Goal: Task Accomplishment & Management: Manage account settings

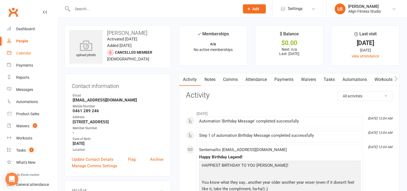
click at [31, 53] on div "Calendar" at bounding box center [23, 53] width 15 height 4
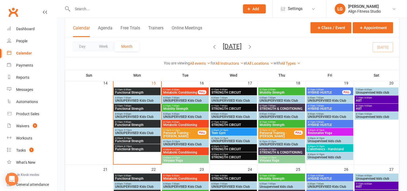
scroll to position [260, 0]
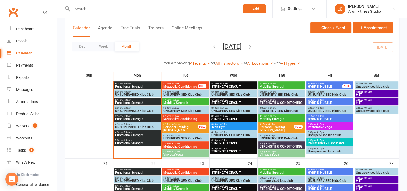
click at [135, 132] on span "4:30pm - 5:15pm" at bounding box center [137, 132] width 45 height 2
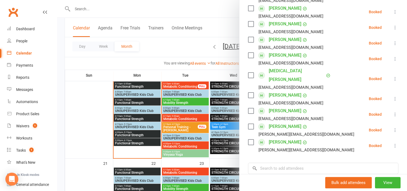
scroll to position [113, 0]
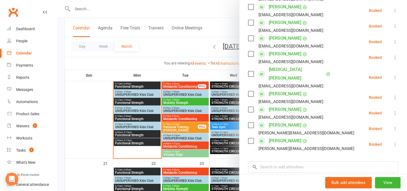
click at [130, 141] on div at bounding box center [232, 95] width 350 height 191
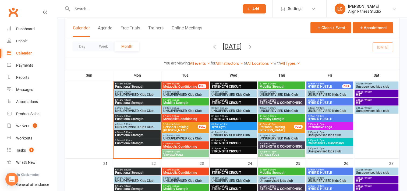
click at [130, 141] on span "Functional Strength" at bounding box center [137, 142] width 45 height 3
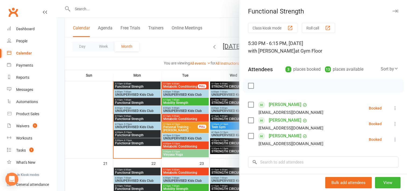
click at [183, 86] on div at bounding box center [232, 95] width 350 height 191
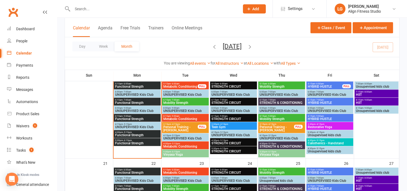
click at [183, 86] on span "Metabolic Conditioning" at bounding box center [180, 86] width 35 height 3
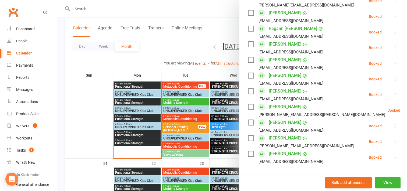
scroll to position [193, 0]
click at [175, 68] on div at bounding box center [232, 95] width 350 height 191
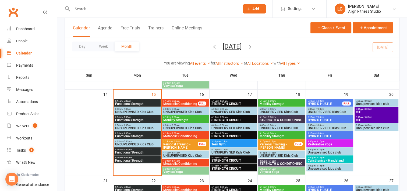
scroll to position [245, 0]
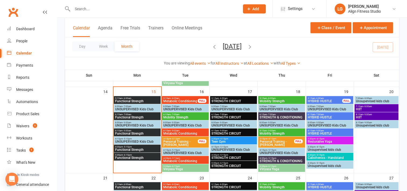
click at [178, 98] on span "- 6:00am" at bounding box center [175, 98] width 9 height 2
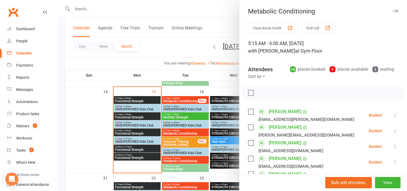
click at [183, 115] on div at bounding box center [232, 95] width 350 height 191
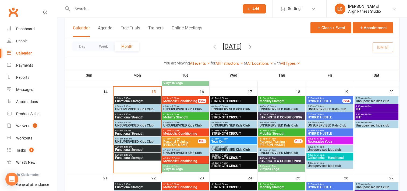
click at [183, 116] on span "Mobility Strength" at bounding box center [185, 117] width 45 height 3
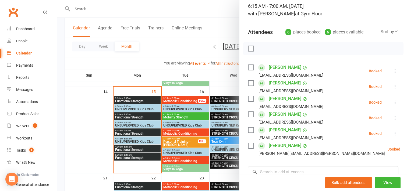
scroll to position [38, 0]
click at [189, 131] on div at bounding box center [232, 95] width 350 height 191
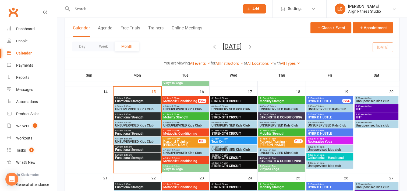
click at [189, 132] on span "Metabolic Conditioning" at bounding box center [185, 133] width 45 height 3
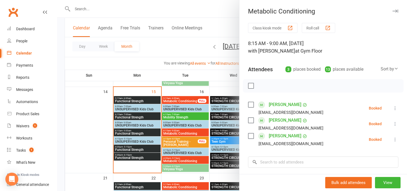
click at [189, 131] on div at bounding box center [232, 95] width 350 height 191
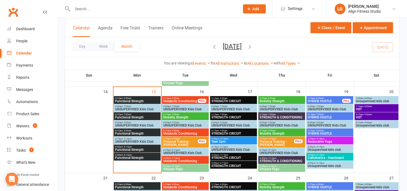
click at [189, 132] on span "Metabolic Conditioning" at bounding box center [185, 133] width 45 height 3
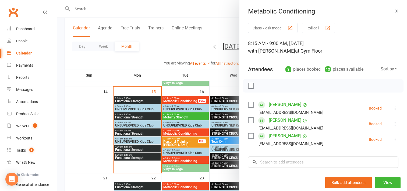
click at [184, 114] on div at bounding box center [232, 95] width 350 height 191
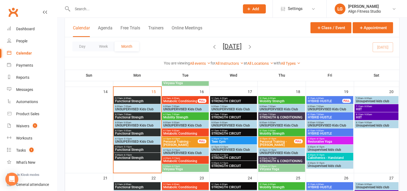
click at [184, 114] on span "6:15am - 7:00am" at bounding box center [185, 114] width 45 height 2
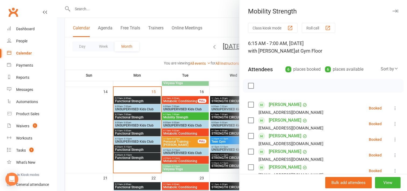
click at [180, 158] on div at bounding box center [232, 95] width 350 height 191
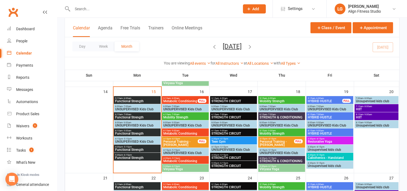
click at [180, 158] on span "4:30pm - 5:15pm" at bounding box center [185, 158] width 45 height 2
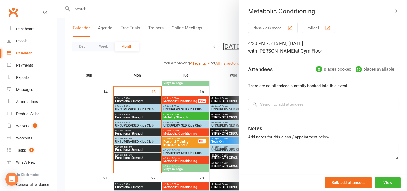
click at [182, 167] on div at bounding box center [232, 95] width 350 height 191
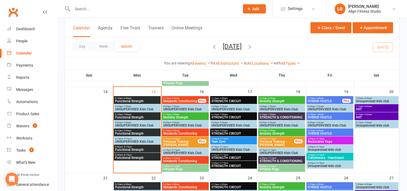
click at [182, 167] on span "Vinyasa Yoga" at bounding box center [185, 168] width 45 height 3
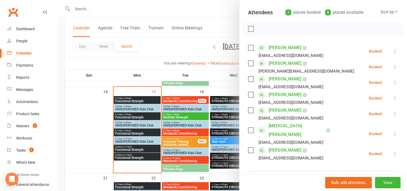
scroll to position [56, 0]
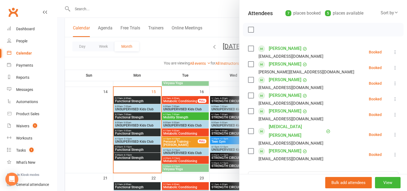
click at [222, 75] on div at bounding box center [232, 95] width 350 height 191
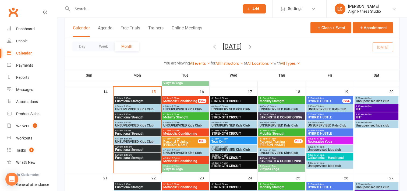
click at [281, 166] on span "5:30pm - 6:15pm" at bounding box center [282, 166] width 45 height 2
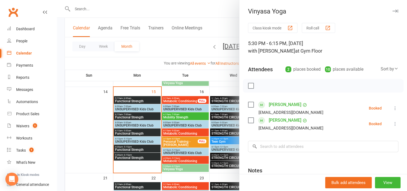
click at [181, 167] on div at bounding box center [232, 95] width 350 height 191
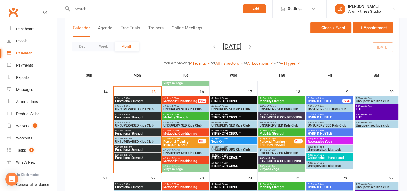
click at [181, 167] on span "Vinyasa Yoga" at bounding box center [185, 168] width 45 height 3
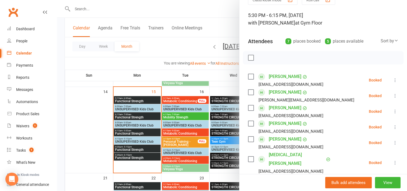
scroll to position [31, 0]
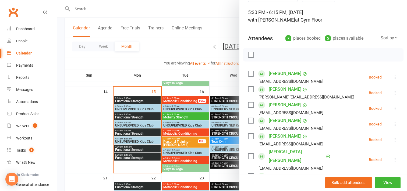
click at [313, 142] on div "[EMAIL_ADDRESS][DOMAIN_NAME]" at bounding box center [287, 143] width 78 height 7
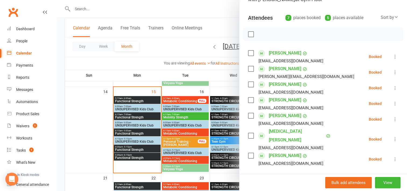
click at [178, 160] on div at bounding box center [232, 95] width 350 height 191
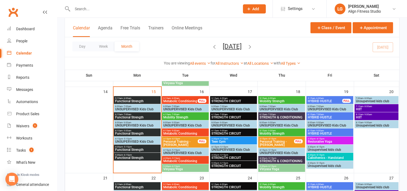
click at [178, 160] on span "Metabolic Conditioning" at bounding box center [185, 160] width 45 height 3
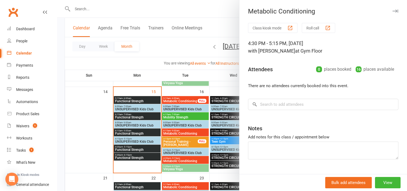
click at [225, 99] on div at bounding box center [232, 95] width 350 height 191
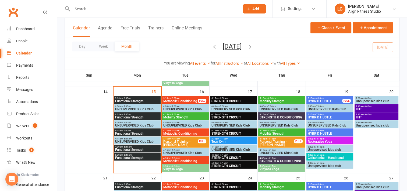
click at [225, 99] on span "STRENGTH CIRCUIT" at bounding box center [233, 100] width 45 height 3
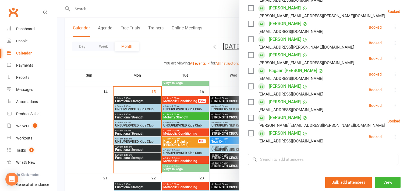
scroll to position [176, 0]
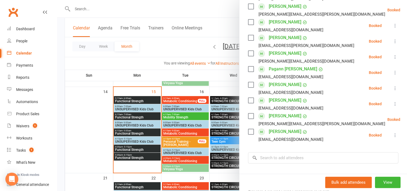
click at [220, 116] on div at bounding box center [232, 95] width 350 height 191
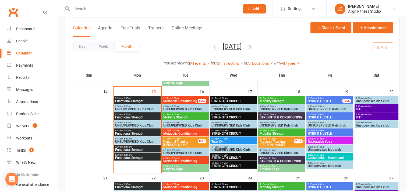
click at [220, 116] on span "STRENGTH CIRCUIT" at bounding box center [233, 117] width 45 height 3
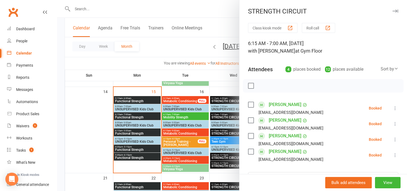
click at [278, 152] on link "[PERSON_NAME]" at bounding box center [285, 151] width 33 height 9
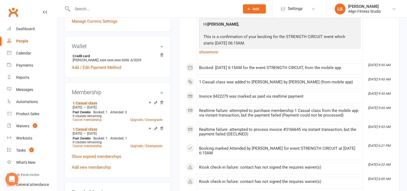
scroll to position [146, 0]
click at [98, 157] on link "Show expired memberships" at bounding box center [97, 155] width 50 height 5
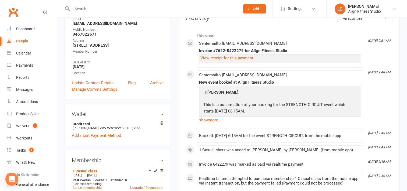
scroll to position [0, 0]
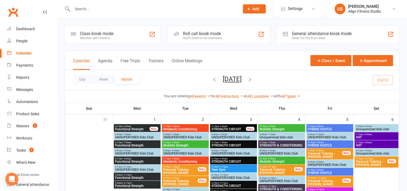
click at [227, 158] on span "- 9:00am" at bounding box center [223, 158] width 9 height 2
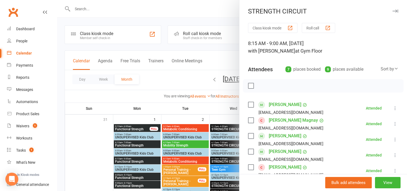
click at [178, 86] on div at bounding box center [232, 95] width 350 height 191
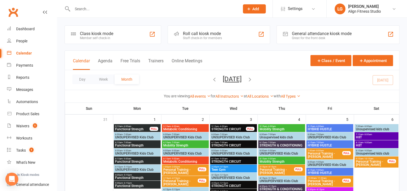
click at [221, 144] on span "STRENGTH CIRCUIT" at bounding box center [233, 145] width 45 height 3
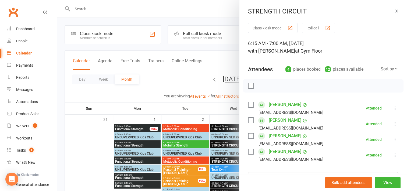
click at [193, 79] on div at bounding box center [232, 95] width 350 height 191
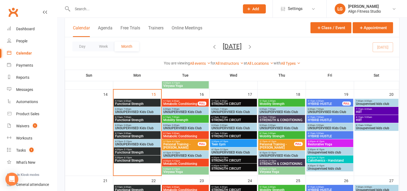
scroll to position [242, 0]
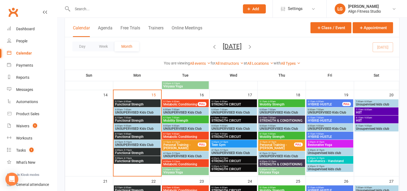
click at [228, 132] on div "8:15am - 9:00am STRENGTH CIRCUIT" at bounding box center [233, 135] width 47 height 8
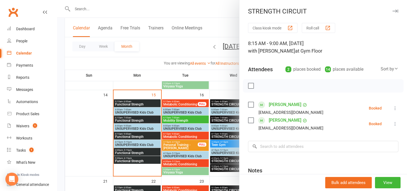
click at [227, 161] on div at bounding box center [232, 95] width 350 height 191
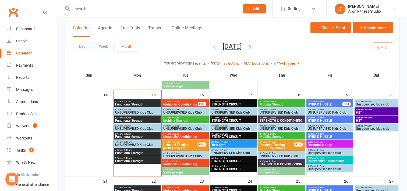
click at [227, 161] on span "STRENGTH CIRCUIT" at bounding box center [233, 160] width 45 height 3
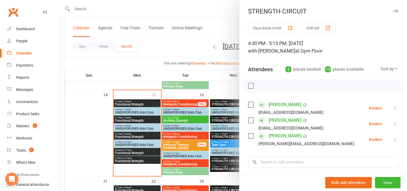
click at [226, 169] on div at bounding box center [232, 95] width 350 height 191
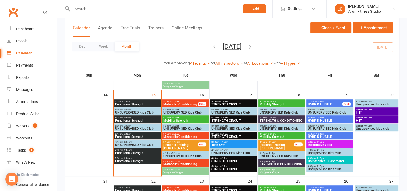
click at [226, 169] on span "STRENGTH CIRCUIT" at bounding box center [233, 168] width 45 height 3
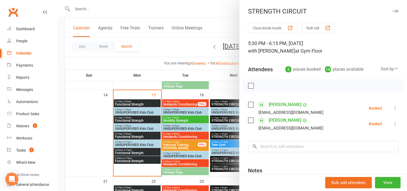
click at [222, 180] on div at bounding box center [232, 95] width 350 height 191
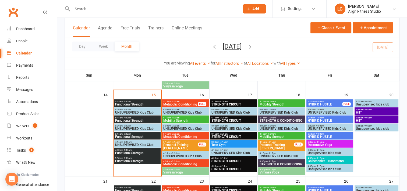
click at [279, 100] on span "5:15am - 6:00am" at bounding box center [282, 101] width 45 height 2
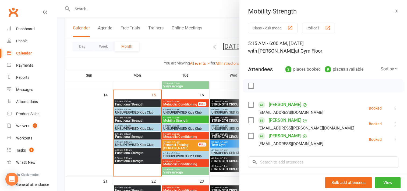
click at [231, 85] on div at bounding box center [232, 95] width 350 height 191
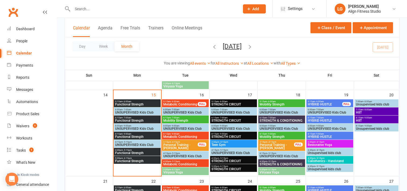
click at [277, 120] on span "STRENGTH & CONDITIONING" at bounding box center [282, 120] width 45 height 3
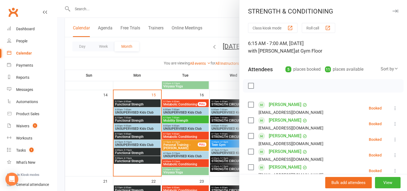
scroll to position [32, 0]
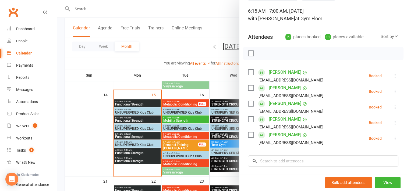
click at [215, 88] on div at bounding box center [232, 95] width 350 height 191
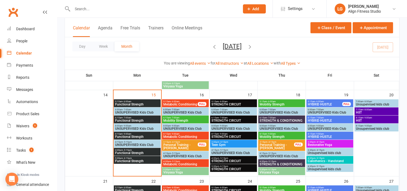
click at [268, 169] on span "- 6:15pm" at bounding box center [272, 169] width 9 height 2
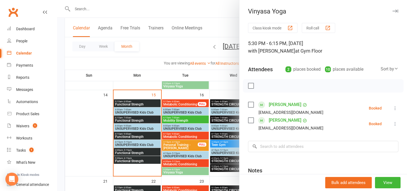
click at [223, 87] on div at bounding box center [232, 95] width 350 height 191
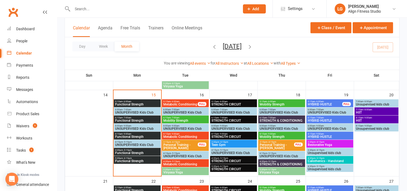
click at [321, 104] on span "HYBRID HUSTLE" at bounding box center [325, 104] width 35 height 3
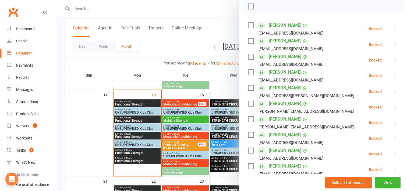
scroll to position [79, 0]
click at [215, 54] on div at bounding box center [232, 95] width 350 height 191
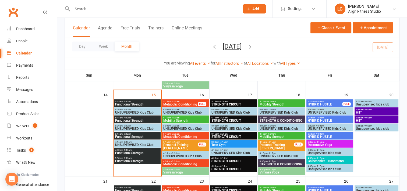
click at [323, 119] on span "HYBRID HUSTLE" at bounding box center [330, 120] width 45 height 3
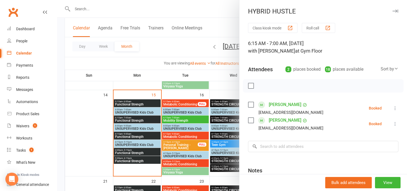
click at [221, 76] on div at bounding box center [232, 95] width 350 height 191
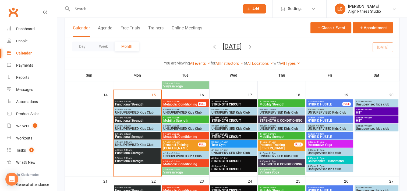
click at [321, 133] on span "- 9:00am" at bounding box center [320, 134] width 9 height 2
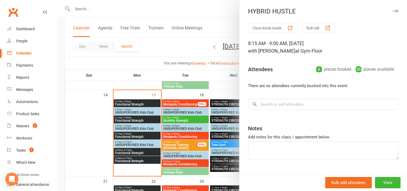
click at [228, 83] on div at bounding box center [232, 95] width 350 height 191
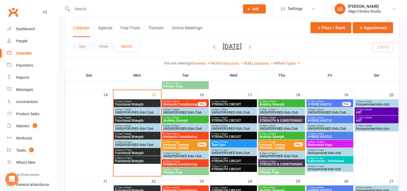
click at [335, 141] on span "3:30pm - 4:15pm" at bounding box center [330, 142] width 45 height 2
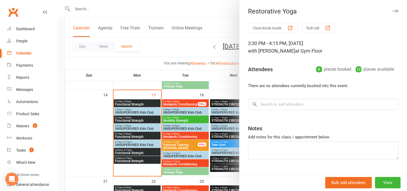
click at [221, 94] on div at bounding box center [232, 95] width 350 height 191
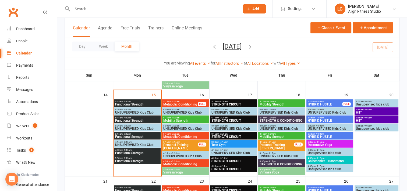
click at [333, 157] on span "4:30pm - 5:15pm" at bounding box center [330, 158] width 45 height 2
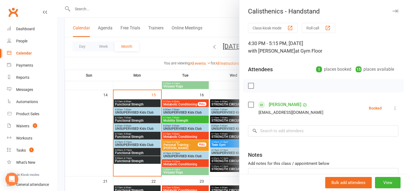
click at [139, 106] on div at bounding box center [232, 95] width 350 height 191
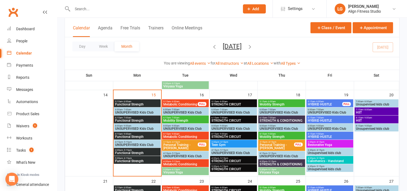
click at [139, 102] on span "5:15am - 6:00am" at bounding box center [137, 101] width 45 height 2
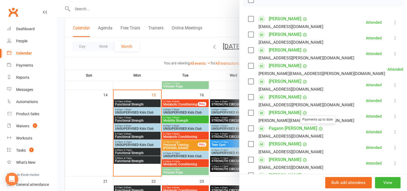
scroll to position [84, 0]
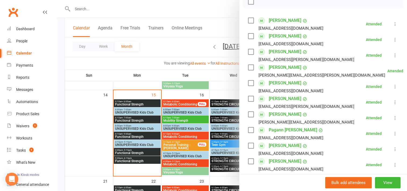
click at [126, 119] on div at bounding box center [232, 95] width 350 height 191
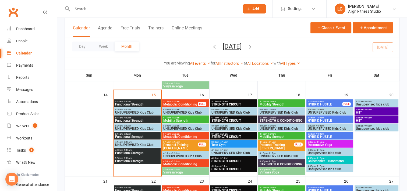
click at [126, 119] on span "Functional Strength" at bounding box center [137, 120] width 45 height 3
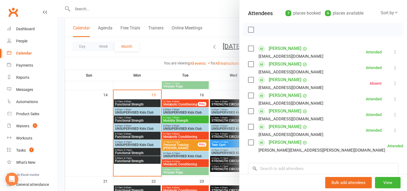
scroll to position [56, 0]
click at [130, 134] on div at bounding box center [232, 95] width 350 height 191
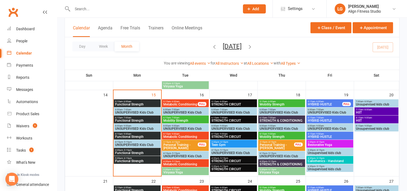
click at [130, 134] on span "- 9:00am" at bounding box center [127, 134] width 9 height 2
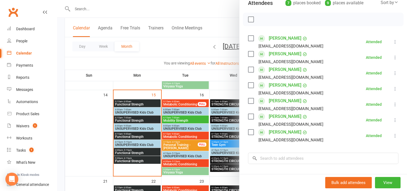
scroll to position [68, 0]
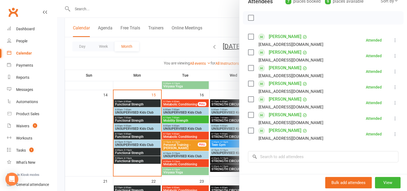
click at [135, 152] on div at bounding box center [232, 95] width 350 height 191
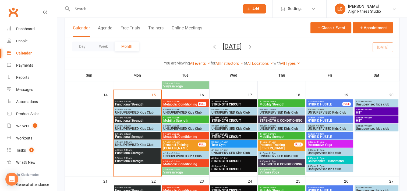
click at [135, 152] on span "Functional Strength" at bounding box center [137, 152] width 45 height 3
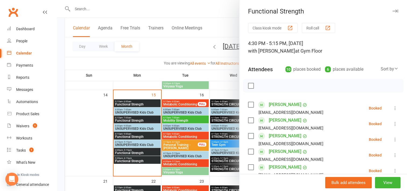
click at [176, 40] on div at bounding box center [232, 95] width 350 height 191
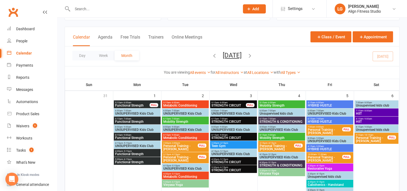
scroll to position [27, 0]
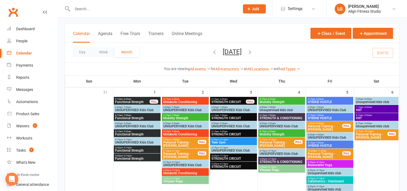
click at [126, 150] on span "Functional Strength" at bounding box center [137, 150] width 45 height 3
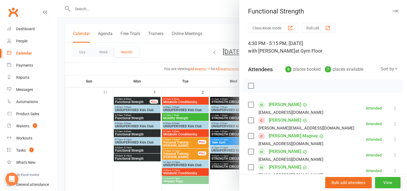
click at [214, 81] on div at bounding box center [232, 95] width 350 height 191
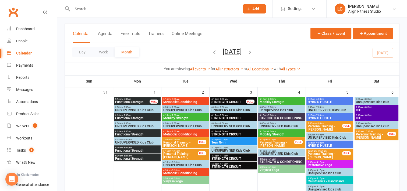
click at [228, 98] on span "5:15am - 6:00am" at bounding box center [228, 99] width 35 height 2
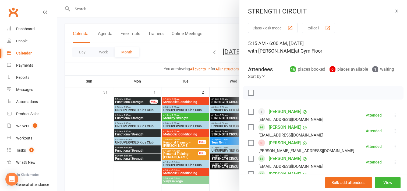
click at [209, 87] on div at bounding box center [232, 95] width 350 height 191
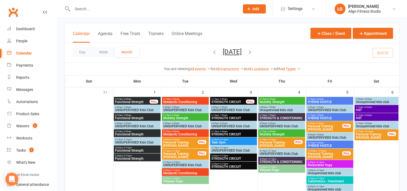
click at [224, 102] on span "STRENGTH CIRCUIT" at bounding box center [228, 101] width 35 height 3
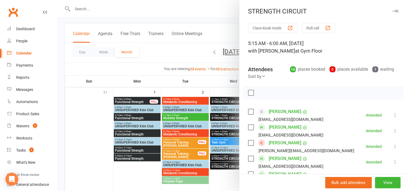
click at [222, 115] on div at bounding box center [232, 95] width 350 height 191
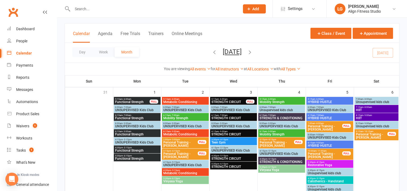
click at [222, 115] on span "- 7:00am" at bounding box center [223, 115] width 9 height 2
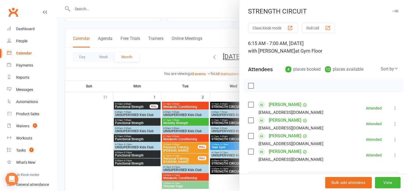
scroll to position [22, 0]
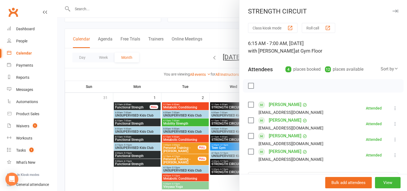
click at [211, 15] on div at bounding box center [232, 95] width 350 height 191
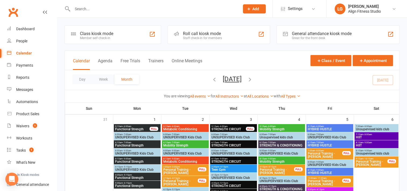
scroll to position [34, 0]
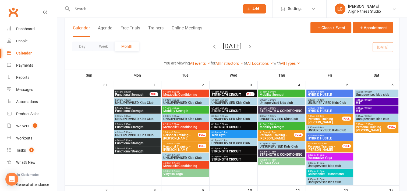
click at [141, 142] on span "Functional Strength" at bounding box center [137, 142] width 45 height 3
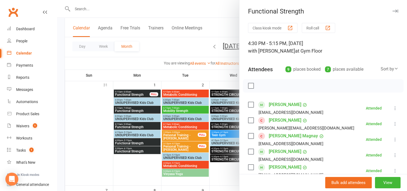
click at [141, 142] on div at bounding box center [232, 95] width 350 height 191
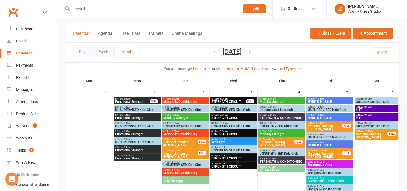
scroll to position [28, 0]
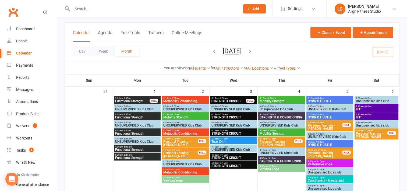
click at [276, 166] on span "5:30pm - 6:15pm" at bounding box center [282, 166] width 45 height 2
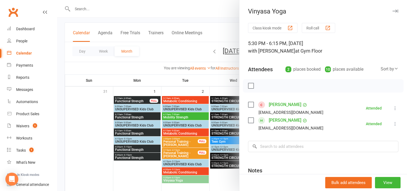
click at [218, 85] on div at bounding box center [232, 95] width 350 height 191
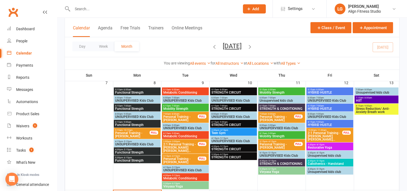
scroll to position [140, 0]
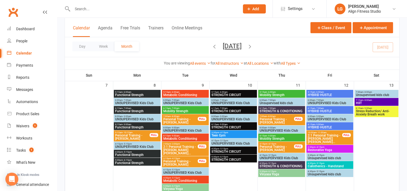
click at [109, 8] on input "text" at bounding box center [153, 9] width 165 height 8
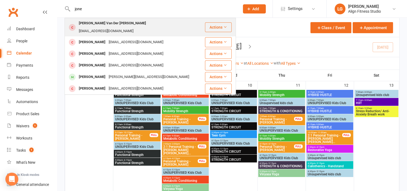
type input "jone"
click at [110, 27] on div "[EMAIL_ADDRESS][DOMAIN_NAME]" at bounding box center [106, 31] width 58 height 8
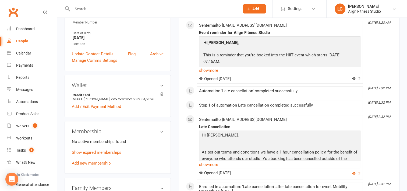
scroll to position [112, 0]
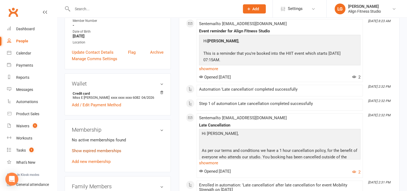
click at [101, 148] on link "Show expired memberships" at bounding box center [97, 150] width 50 height 5
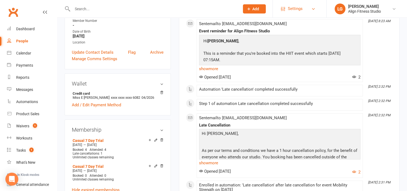
click at [297, 8] on span "Settings" at bounding box center [295, 9] width 15 height 12
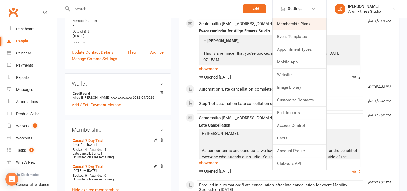
click at [293, 28] on link "Membership Plans" at bounding box center [300, 24] width 54 height 12
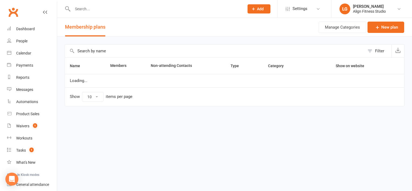
select select "100"
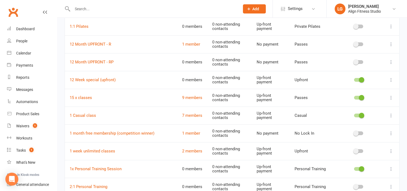
scroll to position [76, 0]
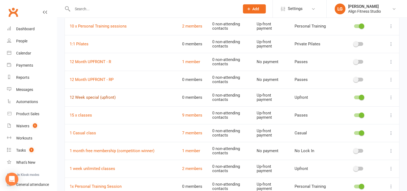
click at [94, 98] on link "12 Week special (upfront)" at bounding box center [93, 97] width 46 height 5
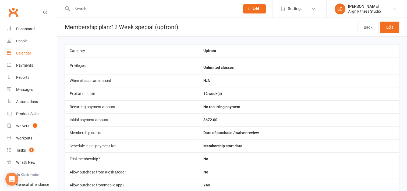
click at [25, 51] on div "Calendar" at bounding box center [23, 53] width 15 height 4
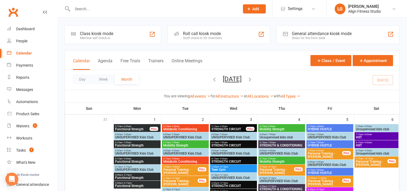
click at [98, 10] on input "text" at bounding box center [153, 9] width 165 height 8
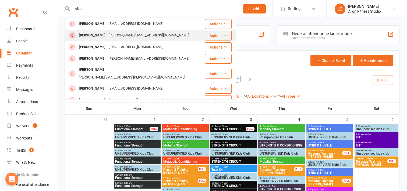
type input "aliso"
click at [98, 38] on div "[PERSON_NAME]" at bounding box center [92, 36] width 30 height 8
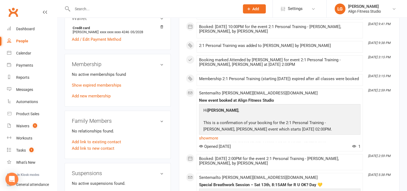
scroll to position [205, 0]
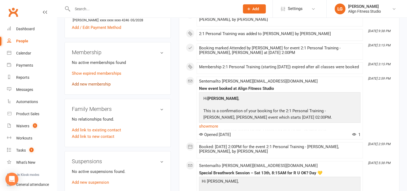
click at [91, 84] on link "Add new membership" at bounding box center [91, 84] width 39 height 5
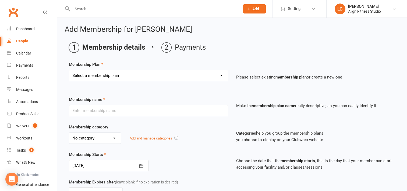
click at [150, 79] on select "Select a membership plan Create new Membership Plan RESULTS RESULTS FIFO RESULT…" at bounding box center [148, 75] width 159 height 11
select select "10"
click at [69, 70] on select "Select a membership plan Create new Membership Plan RESULTS RESULTS FIFO RESULT…" at bounding box center [148, 75] width 159 height 11
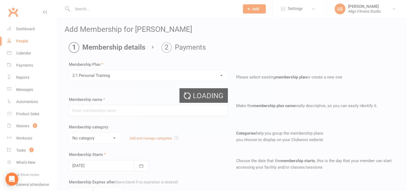
type input "2:1 Personal Training"
select select "10"
type input "6"
select select "2"
type input "1"
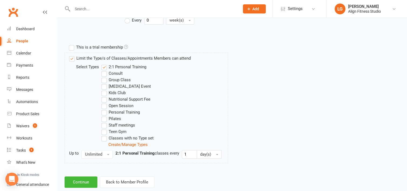
scroll to position [248, 0]
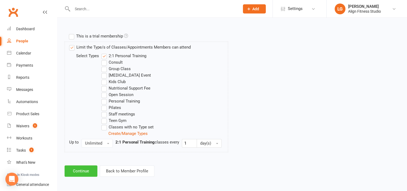
click at [86, 171] on button "Continue" at bounding box center [81, 170] width 33 height 11
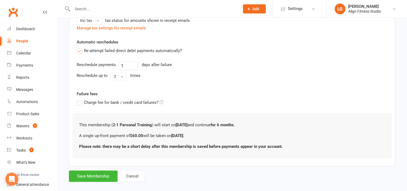
scroll to position [145, 0]
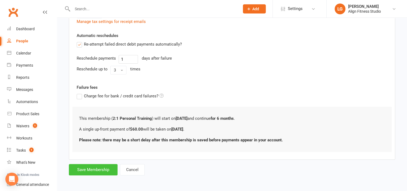
click at [89, 166] on button "Save Membership" at bounding box center [93, 169] width 49 height 11
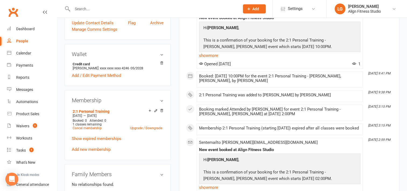
scroll to position [158, 0]
click at [91, 148] on link "Add new membership" at bounding box center [91, 149] width 39 height 5
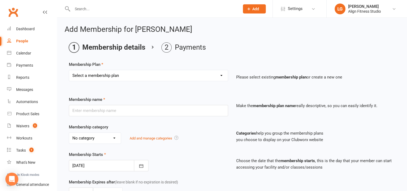
click at [140, 78] on select "Select a membership plan Create new Membership Plan RESULTS RESULTS FIFO RESULT…" at bounding box center [148, 75] width 159 height 11
select select "9"
click at [69, 70] on select "Select a membership plan Create new Membership Plan RESULTS RESULTS FIFO RESULT…" at bounding box center [148, 75] width 159 height 11
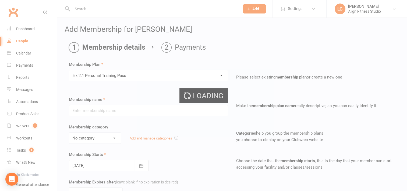
type input "5 x 2:1 Personal Training Pass"
select select "10"
type input "6"
select select "2"
type input "5"
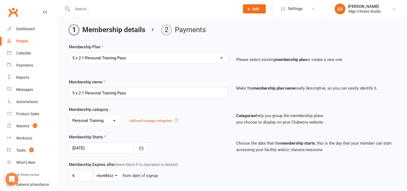
scroll to position [16, 0]
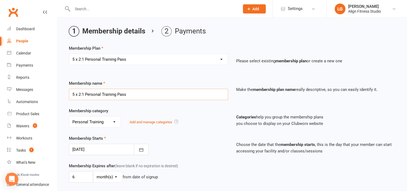
click at [159, 95] on input "5 x 2:1 Personal Training Pass" at bounding box center [148, 94] width 159 height 11
click at [165, 59] on select "Select a membership plan Create new Membership Plan RESULTS RESULTS FIFO RESULT…" at bounding box center [148, 59] width 159 height 11
select select "10"
click at [69, 54] on select "Select a membership plan Create new Membership Plan RESULTS RESULTS FIFO RESULT…" at bounding box center [148, 59] width 159 height 11
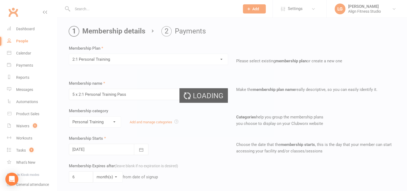
type input "2:1 Personal Training"
type input "1"
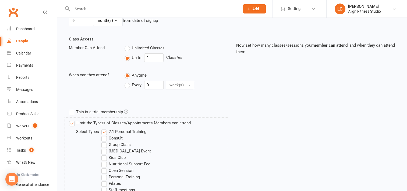
scroll to position [248, 0]
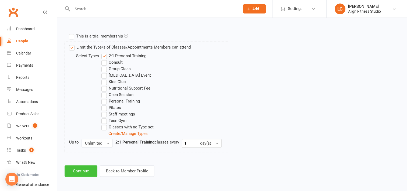
click at [92, 171] on button "Continue" at bounding box center [81, 170] width 33 height 11
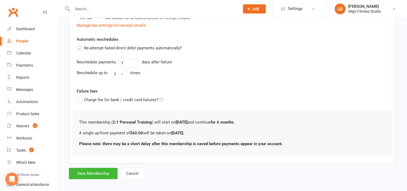
scroll to position [145, 0]
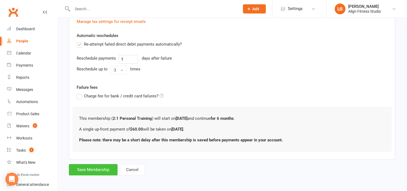
click at [83, 166] on button "Save Membership" at bounding box center [93, 169] width 49 height 11
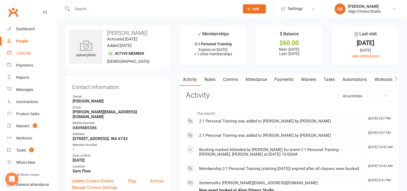
click at [24, 55] on div "Calendar" at bounding box center [23, 53] width 15 height 4
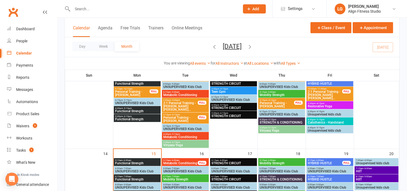
scroll to position [244, 0]
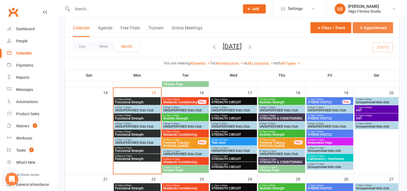
click at [373, 26] on button "Appointment" at bounding box center [373, 27] width 40 height 11
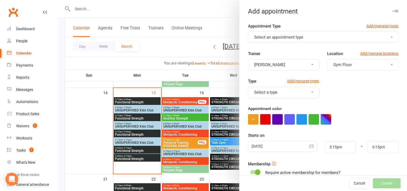
click at [292, 35] on span "Select an appointment type" at bounding box center [279, 37] width 49 height 5
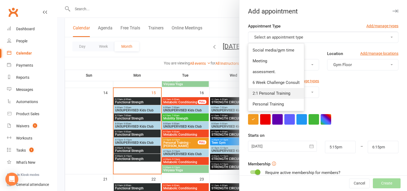
click at [267, 91] on span "2:1 Personal Training" at bounding box center [272, 93] width 38 height 5
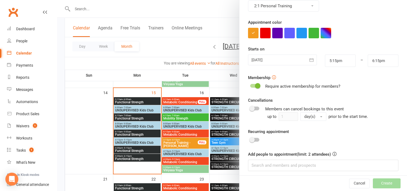
scroll to position [86, 0]
click at [294, 62] on div at bounding box center [282, 59] width 69 height 11
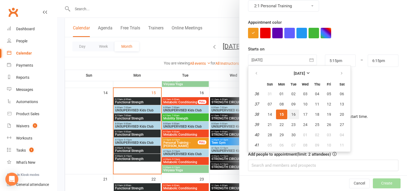
click at [288, 113] on button "16" at bounding box center [293, 114] width 11 height 10
type input "[DATE]"
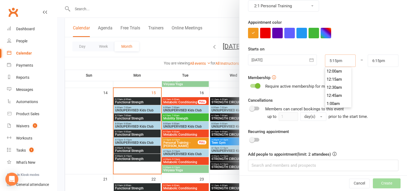
click at [340, 61] on input "5:15pm" at bounding box center [340, 60] width 31 height 12
type input "2:00pm"
type input "3:00pm"
click at [331, 79] on li "2:00pm" at bounding box center [339, 82] width 26 height 8
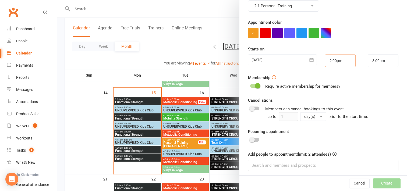
scroll to position [89, 0]
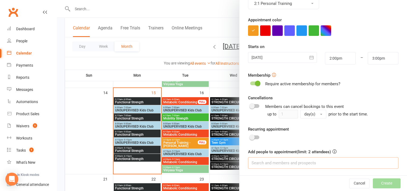
click at [274, 162] on input at bounding box center [323, 162] width 151 height 11
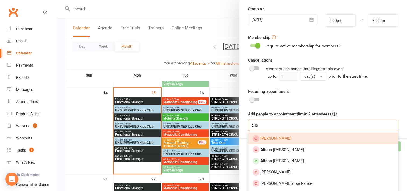
scroll to position [127, 0]
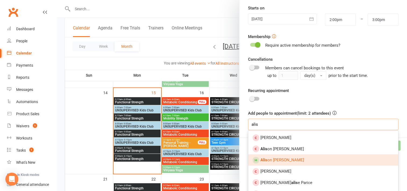
type input "alis"
click at [273, 158] on span "Alis on [PERSON_NAME]" at bounding box center [283, 159] width 44 height 5
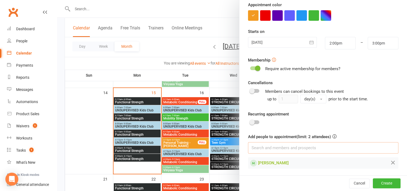
click at [267, 146] on input at bounding box center [323, 147] width 151 height 11
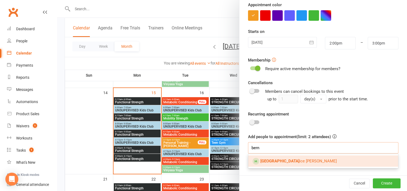
type input "bern"
click at [277, 161] on span "Bern ice [PERSON_NAME]" at bounding box center [299, 160] width 76 height 5
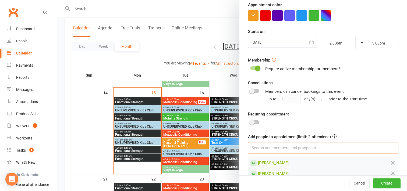
scroll to position [114, 0]
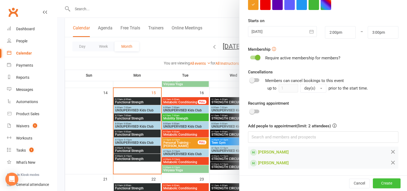
click at [374, 184] on button "Create" at bounding box center [387, 183] width 28 height 10
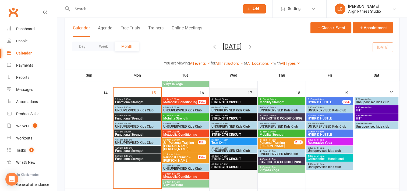
scroll to position [253, 0]
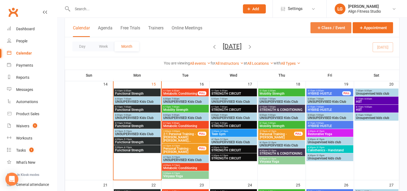
click at [338, 28] on button "Class / Event" at bounding box center [331, 27] width 41 height 11
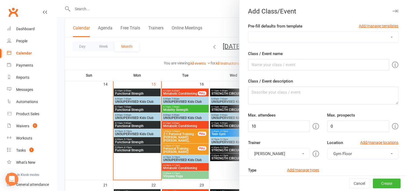
click at [210, 15] on div at bounding box center [232, 95] width 350 height 191
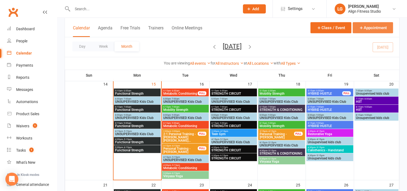
click at [363, 27] on icon "button" at bounding box center [361, 27] width 5 height 5
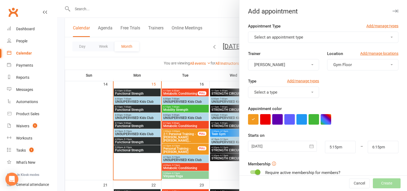
click at [294, 40] on button "Select an appointment type" at bounding box center [323, 37] width 151 height 11
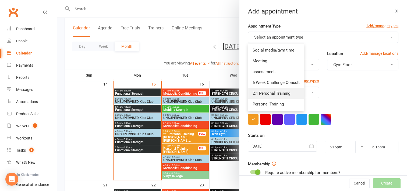
click at [276, 93] on span "2:1 Personal Training" at bounding box center [272, 93] width 38 height 5
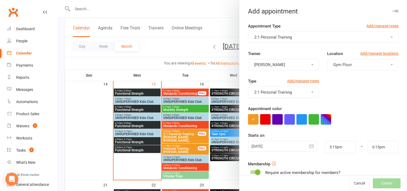
click at [288, 62] on button "[PERSON_NAME]" at bounding box center [283, 64] width 71 height 11
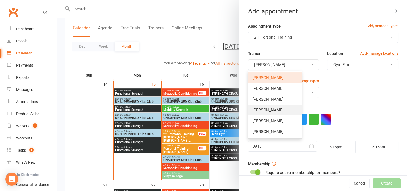
click at [265, 112] on span "[PERSON_NAME]" at bounding box center [268, 109] width 31 height 5
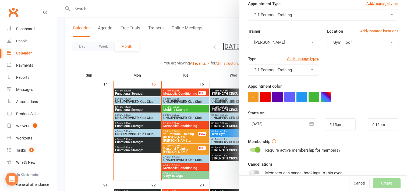
scroll to position [23, 0]
click at [304, 129] on div "[DATE] [DATE] Sun Mon Tue Wed Thu Fri Sat 36 31 01 02 03 04 05 06 37 07 08 09 1…" at bounding box center [282, 124] width 77 height 12
click at [306, 127] on button "button" at bounding box center [311, 123] width 11 height 11
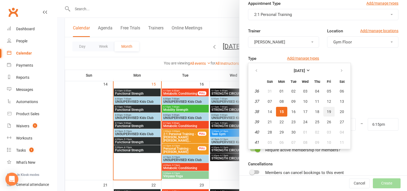
click at [327, 111] on span "19" at bounding box center [329, 111] width 4 height 4
type input "[DATE]"
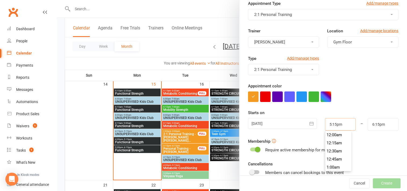
click at [335, 124] on input "5:15pm" at bounding box center [340, 124] width 31 height 12
type input "10:00am"
type input "11:00am"
click at [336, 137] on li "10:00am" at bounding box center [339, 135] width 26 height 8
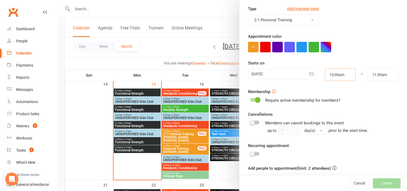
scroll to position [89, 0]
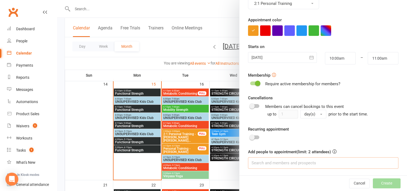
click at [258, 162] on input at bounding box center [323, 162] width 151 height 11
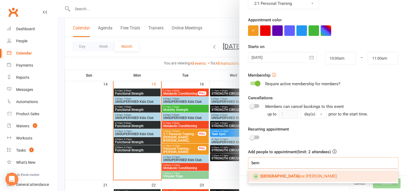
type input "bern"
click at [270, 175] on span "Bern ice [PERSON_NAME]" at bounding box center [299, 175] width 76 height 5
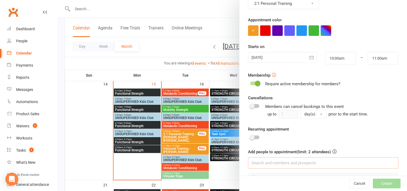
click at [261, 162] on input at bounding box center [323, 162] width 151 height 11
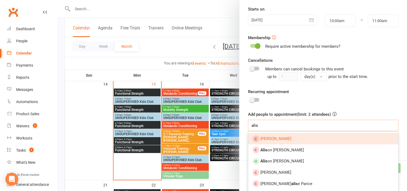
scroll to position [136, 0]
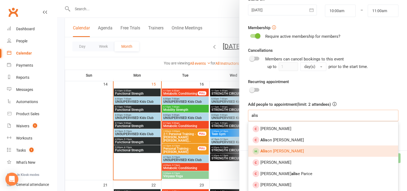
type input "alis"
click at [284, 151] on link "Alis on [PERSON_NAME]" at bounding box center [324, 150] width 150 height 11
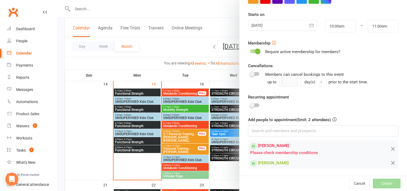
drag, startPoint x: 310, startPoint y: 144, endPoint x: 147, endPoint y: 25, distance: 202.2
click at [147, 0] on div "Add appointment Appointment Type Add/manage types 2:1 Personal Training Trainer…" at bounding box center [232, 0] width 350 height 0
click at [87, 9] on div at bounding box center [232, 95] width 350 height 191
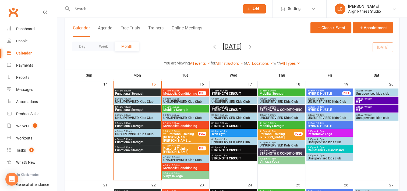
click at [104, 7] on input "text" at bounding box center [153, 9] width 165 height 8
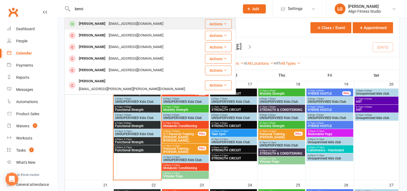
type input "berni"
click at [102, 24] on div "[PERSON_NAME]" at bounding box center [92, 24] width 30 height 8
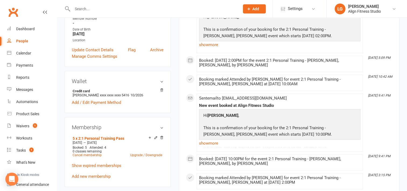
scroll to position [123, 0]
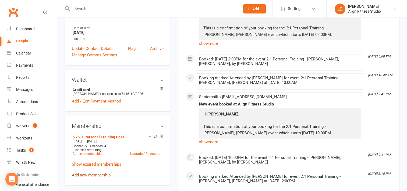
click at [93, 175] on link "Add new membership" at bounding box center [91, 174] width 39 height 5
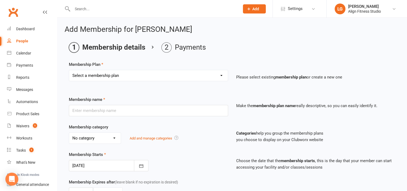
click at [111, 76] on select "Select a membership plan Create new Membership Plan RESULTS RESULTS FIFO RESULT…" at bounding box center [148, 75] width 159 height 11
select select "9"
click at [69, 70] on select "Select a membership plan Create new Membership Plan RESULTS RESULTS FIFO RESULT…" at bounding box center [148, 75] width 159 height 11
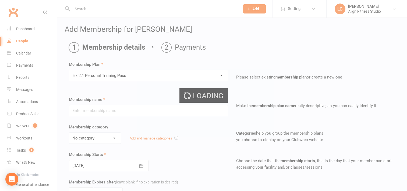
type input "5 x 2:1 Personal Training Pass"
select select "10"
type input "6"
select select "2"
type input "5"
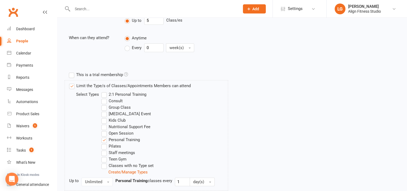
scroll to position [248, 0]
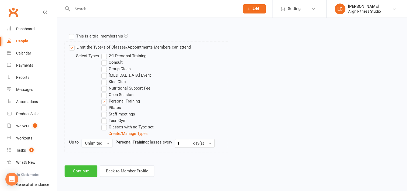
click at [88, 168] on button "Continue" at bounding box center [81, 170] width 33 height 11
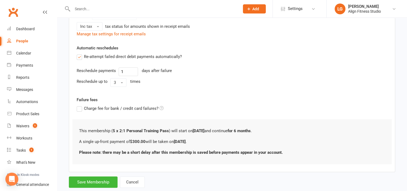
scroll to position [145, 0]
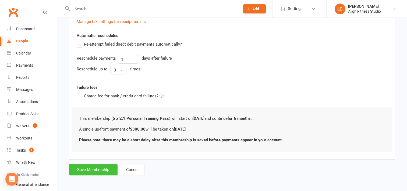
click at [98, 168] on button "Save Membership" at bounding box center [93, 169] width 49 height 11
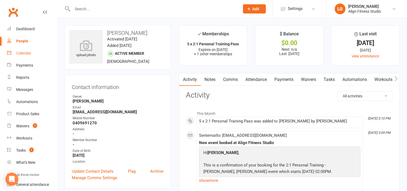
click at [22, 53] on div "Calendar" at bounding box center [23, 53] width 15 height 4
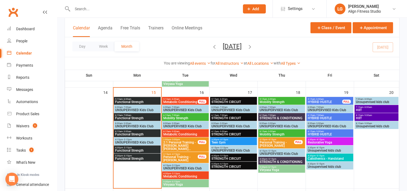
scroll to position [242, 0]
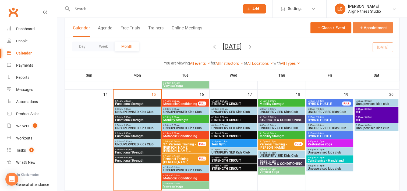
click at [368, 26] on button "Appointment" at bounding box center [373, 27] width 40 height 11
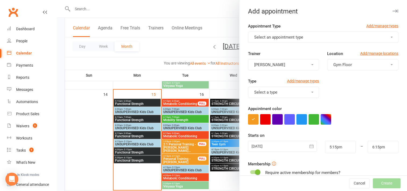
click at [313, 32] on button "Select an appointment type" at bounding box center [323, 37] width 151 height 11
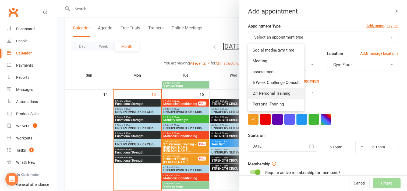
click at [279, 91] on span "2:1 Personal Training" at bounding box center [272, 93] width 38 height 5
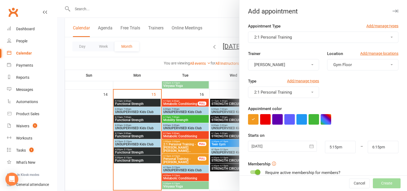
click at [299, 65] on button "[PERSON_NAME]" at bounding box center [283, 64] width 71 height 11
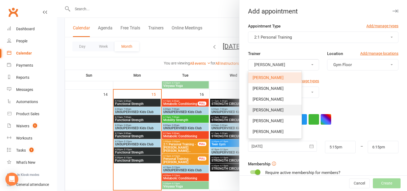
click at [270, 107] on link "[PERSON_NAME]" at bounding box center [275, 109] width 53 height 11
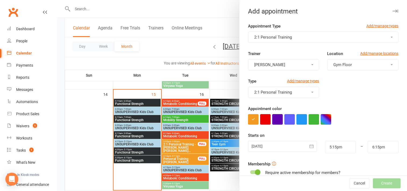
click at [281, 144] on div at bounding box center [282, 146] width 69 height 11
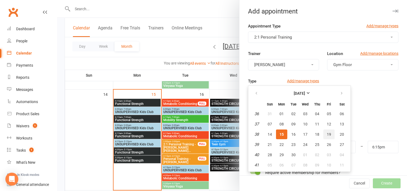
click at [327, 132] on span "19" at bounding box center [329, 134] width 4 height 4
type input "[DATE]"
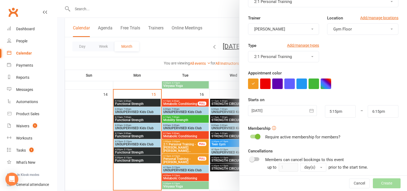
scroll to position [39, 0]
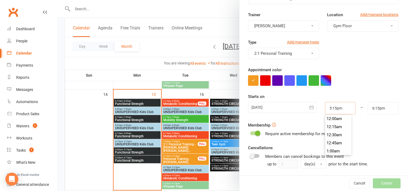
click at [337, 107] on input "5:15pm" at bounding box center [340, 108] width 31 height 12
type input "2:00pm"
type input "3:00pm"
click at [330, 127] on li "2:00pm" at bounding box center [339, 129] width 26 height 8
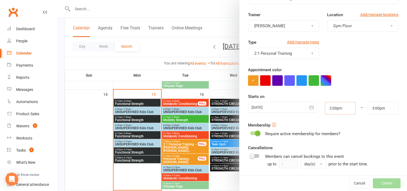
click at [340, 107] on input "2:00pm" at bounding box center [340, 108] width 31 height 12
type input "10:00am"
type input "11:00am"
click at [337, 124] on li "10:00am" at bounding box center [339, 127] width 26 height 8
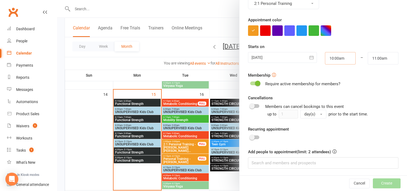
scroll to position [88, 0]
click at [273, 158] on input at bounding box center [323, 162] width 151 height 11
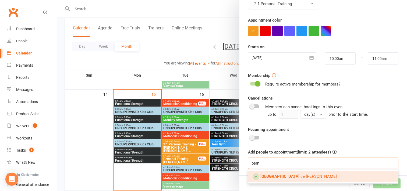
scroll to position [89, 0]
type input "bern"
click at [276, 175] on span "Bern ice [PERSON_NAME]" at bounding box center [299, 175] width 76 height 5
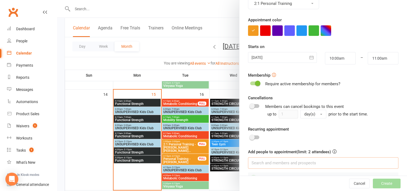
click at [267, 163] on input at bounding box center [323, 162] width 151 height 11
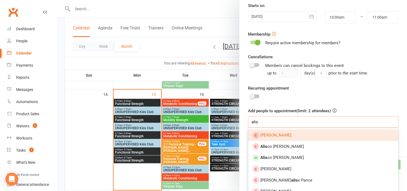
scroll to position [130, 0]
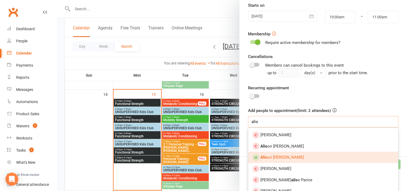
type input "alis"
click at [275, 155] on span "Alis on [PERSON_NAME]" at bounding box center [283, 157] width 44 height 5
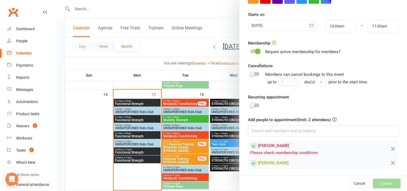
click at [92, 8] on div at bounding box center [232, 95] width 350 height 191
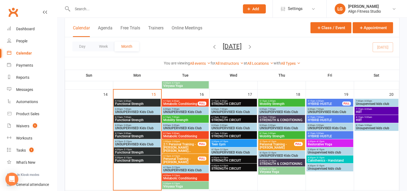
click at [87, 8] on input "text" at bounding box center [153, 9] width 165 height 8
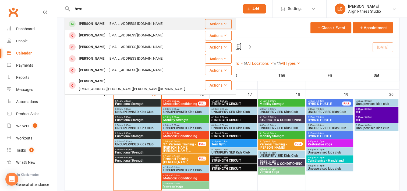
type input "bern"
click at [90, 26] on div "[PERSON_NAME]" at bounding box center [92, 24] width 30 height 8
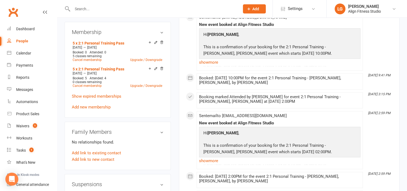
scroll to position [215, 0]
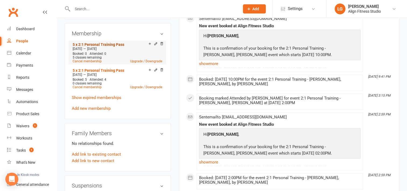
click at [95, 45] on link "5 x 2:1 Personal Training Pass" at bounding box center [99, 44] width 52 height 4
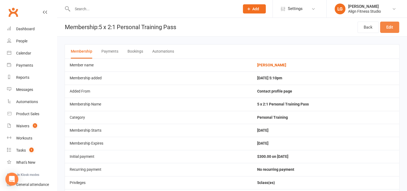
click at [389, 29] on link "Edit" at bounding box center [390, 27] width 19 height 11
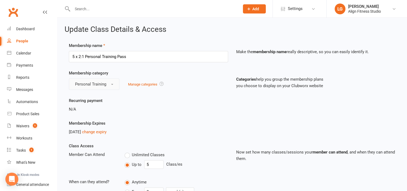
click at [114, 84] on button "Personal Training" at bounding box center [94, 83] width 51 height 11
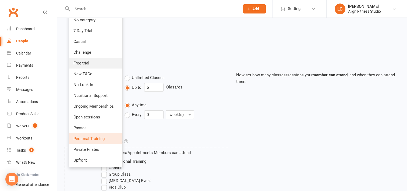
scroll to position [79, 0]
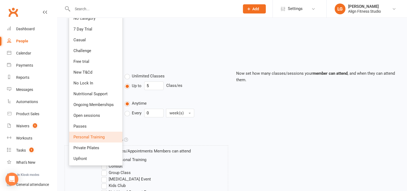
click at [166, 41] on div "Membership Expires [DATE] change expiry" at bounding box center [149, 48] width 168 height 15
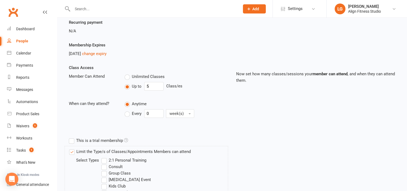
scroll to position [105, 0]
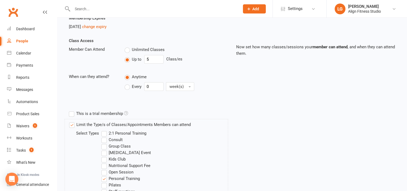
click at [106, 133] on label "2:1 Personal Training" at bounding box center [124, 133] width 45 height 6
click at [105, 130] on input "2:1 Personal Training" at bounding box center [104, 130] width 4 height 0
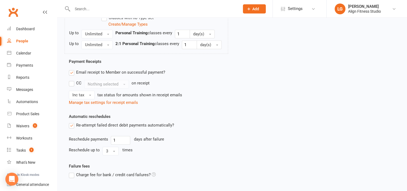
scroll to position [331, 0]
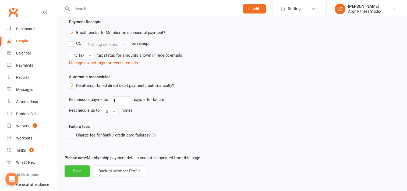
click at [82, 169] on button "Save" at bounding box center [77, 170] width 25 height 11
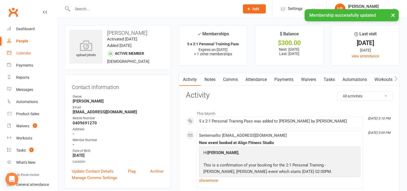
click at [27, 51] on link "Calendar" at bounding box center [32, 53] width 50 height 12
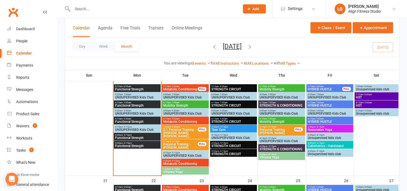
scroll to position [236, 0]
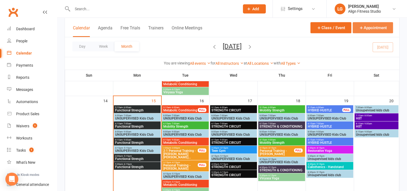
click at [376, 29] on button "Appointment" at bounding box center [373, 27] width 40 height 11
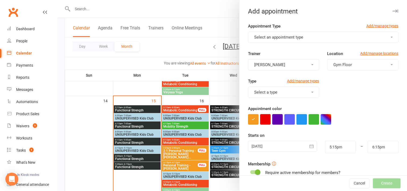
click at [298, 35] on span "Select an appointment type" at bounding box center [279, 37] width 49 height 5
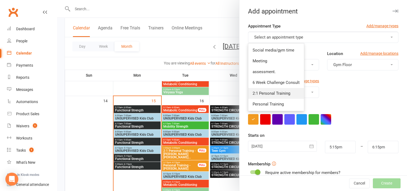
click at [260, 95] on span "2:1 Personal Training" at bounding box center [272, 93] width 38 height 5
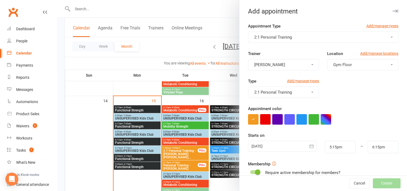
click at [281, 64] on button "[PERSON_NAME]" at bounding box center [283, 64] width 71 height 11
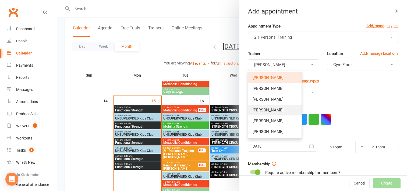
click at [260, 114] on link "[PERSON_NAME]" at bounding box center [275, 109] width 53 height 11
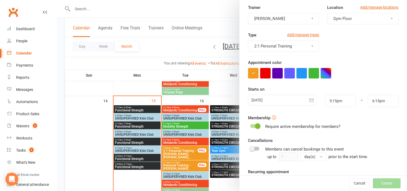
scroll to position [46, 0]
click at [276, 102] on div at bounding box center [282, 99] width 69 height 11
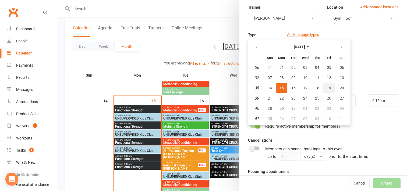
click at [327, 88] on span "19" at bounding box center [329, 88] width 4 height 4
type input "[DATE]"
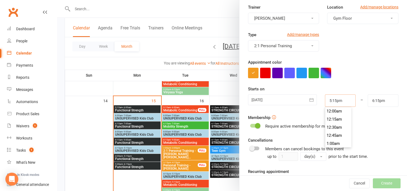
scroll to position [549, 0]
click at [340, 102] on input "5:15pm" at bounding box center [340, 100] width 31 height 12
type input "10:00am"
type input "11:00am"
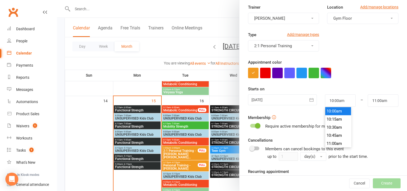
click at [332, 111] on li "10:00am" at bounding box center [339, 111] width 26 height 8
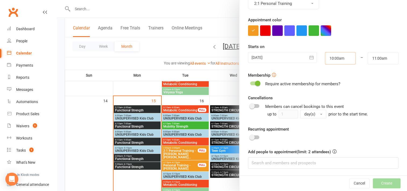
scroll to position [251, 0]
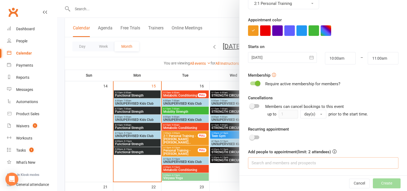
click at [258, 163] on input at bounding box center [323, 162] width 151 height 11
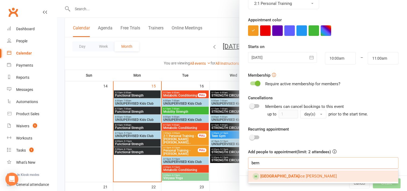
type input "bern"
click at [263, 176] on strong "[GEOGRAPHIC_DATA]" at bounding box center [280, 175] width 39 height 5
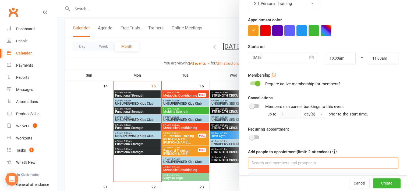
click at [261, 162] on input at bounding box center [323, 162] width 151 height 11
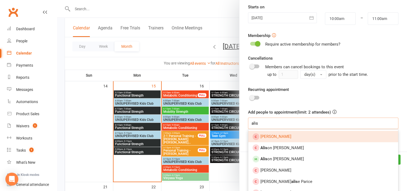
scroll to position [128, 0]
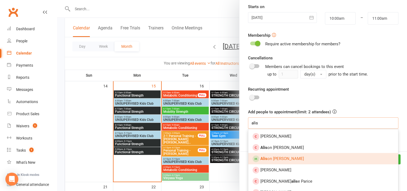
type input "alis"
click at [267, 159] on span "Alis on [PERSON_NAME]" at bounding box center [283, 158] width 44 height 5
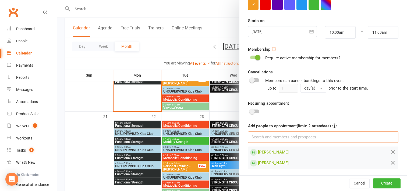
scroll to position [322, 0]
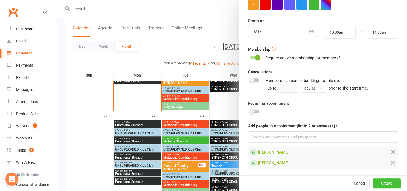
click at [381, 181] on button "Create" at bounding box center [387, 183] width 28 height 10
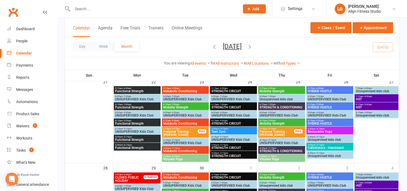
scroll to position [348, 0]
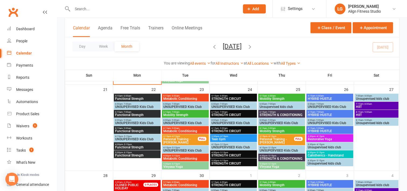
click at [366, 106] on span "HIIT" at bounding box center [377, 106] width 42 height 3
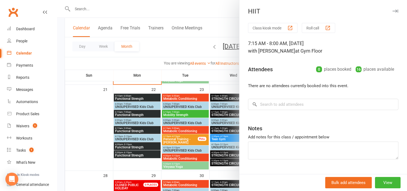
click at [224, 51] on div at bounding box center [232, 95] width 350 height 191
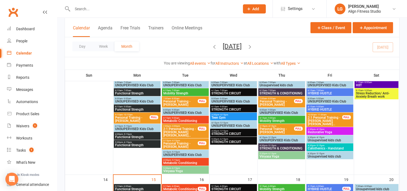
scroll to position [156, 0]
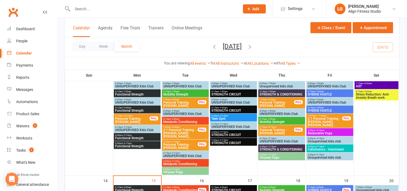
click at [373, 93] on span "Stress Reduction/ Anti-Anxiety Breath work" at bounding box center [377, 96] width 42 height 6
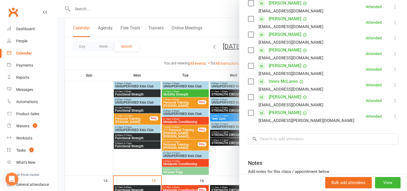
scroll to position [148, 0]
click at [224, 156] on div at bounding box center [232, 95] width 350 height 191
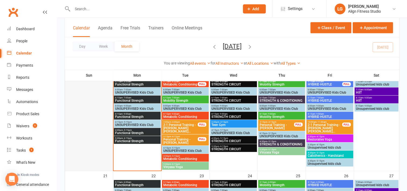
scroll to position [261, 0]
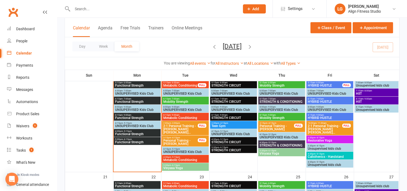
click at [130, 134] on span "Functional Strength" at bounding box center [137, 133] width 45 height 3
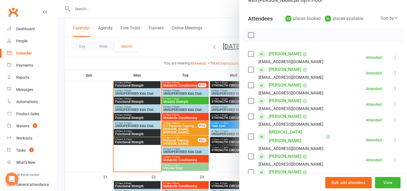
scroll to position [87, 0]
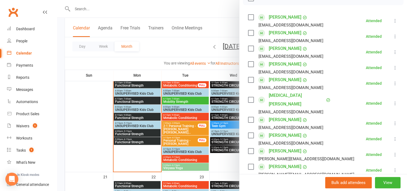
click at [138, 138] on div at bounding box center [232, 95] width 350 height 191
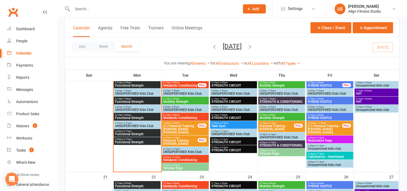
click at [138, 138] on span "5:30pm - 6:15pm" at bounding box center [137, 139] width 45 height 2
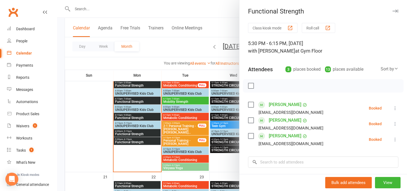
click at [141, 62] on div at bounding box center [232, 95] width 350 height 191
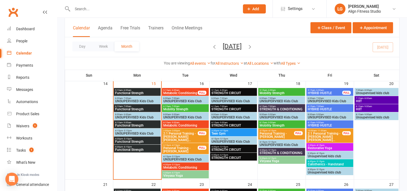
scroll to position [253, 0]
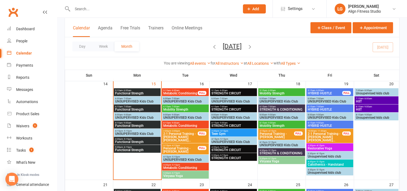
click at [181, 90] on span "5:15am - 6:00am" at bounding box center [180, 90] width 35 height 2
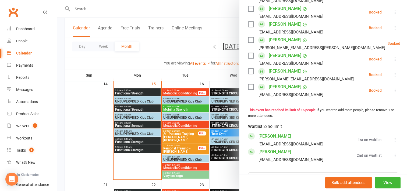
scroll to position [260, 0]
click at [173, 108] on div at bounding box center [232, 95] width 350 height 191
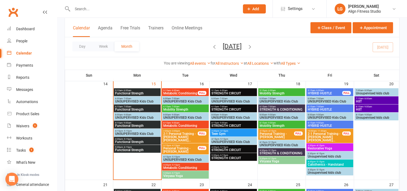
click at [173, 108] on span "Mobility Strength" at bounding box center [185, 109] width 45 height 3
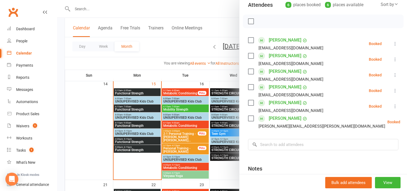
scroll to position [65, 0]
click at [186, 123] on div at bounding box center [232, 95] width 350 height 191
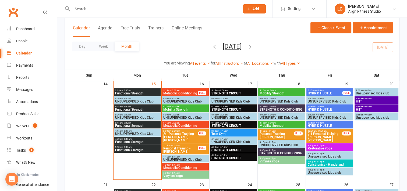
click at [186, 124] on span "Metabolic Conditioning" at bounding box center [185, 125] width 45 height 3
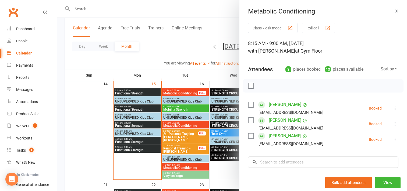
click at [180, 163] on div at bounding box center [232, 95] width 350 height 191
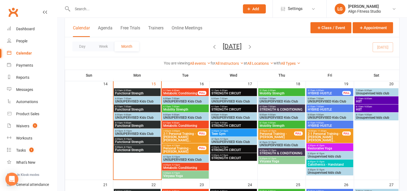
click at [180, 163] on span "4:30pm - 5:15pm" at bounding box center [185, 164] width 45 height 2
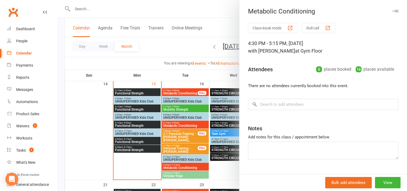
click at [177, 176] on div at bounding box center [232, 95] width 350 height 191
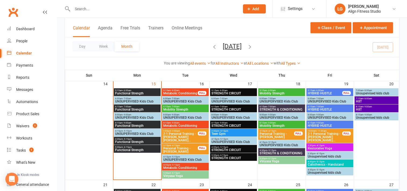
click at [177, 176] on span "Vinyasa Yoga" at bounding box center [185, 175] width 45 height 3
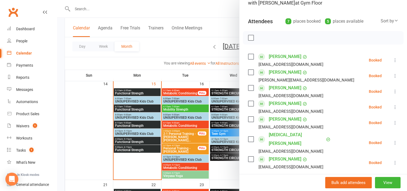
scroll to position [48, 0]
click at [278, 117] on link "[PERSON_NAME]" at bounding box center [285, 118] width 33 height 9
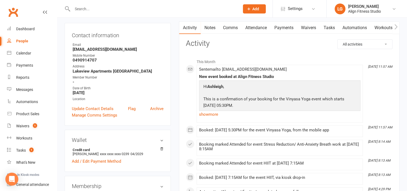
scroll to position [51, 0]
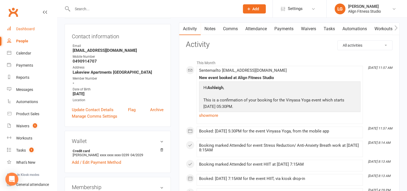
click at [26, 31] on link "Dashboard" at bounding box center [32, 29] width 50 height 12
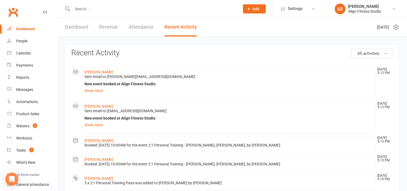
click at [81, 25] on link "Dashboard" at bounding box center [76, 27] width 23 height 19
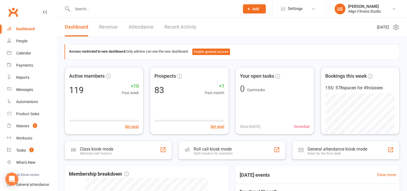
click at [81, 25] on link "Dashboard" at bounding box center [76, 27] width 23 height 19
click at [112, 28] on link "Revenue" at bounding box center [108, 27] width 19 height 19
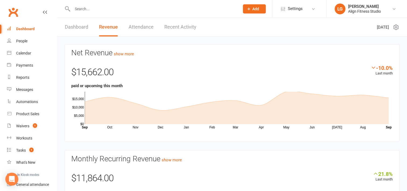
click at [181, 25] on link "Recent Activity" at bounding box center [181, 27] width 32 height 19
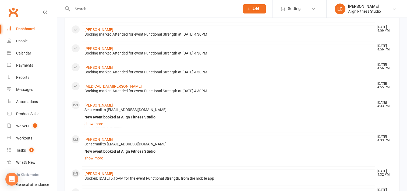
scroll to position [385, 0]
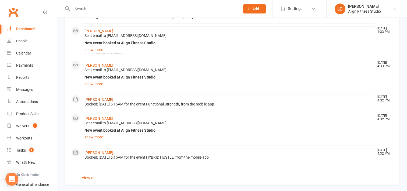
click at [99, 99] on link "[PERSON_NAME]" at bounding box center [99, 99] width 29 height 4
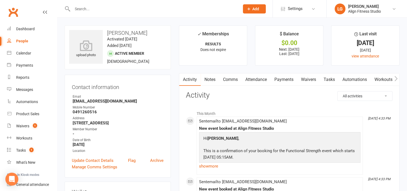
click at [286, 79] on link "Payments" at bounding box center [284, 79] width 27 height 12
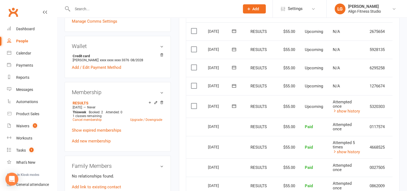
scroll to position [0, 14]
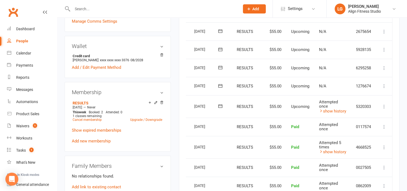
click at [384, 105] on icon at bounding box center [384, 106] width 5 height 5
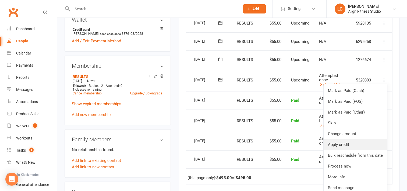
scroll to position [180, 0]
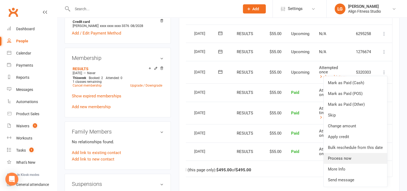
click at [347, 159] on link "Process now" at bounding box center [356, 158] width 64 height 11
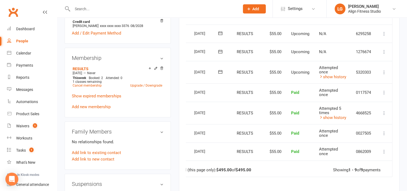
scroll to position [0, 12]
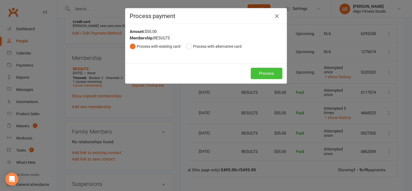
click at [261, 72] on button "Process" at bounding box center [266, 73] width 32 height 11
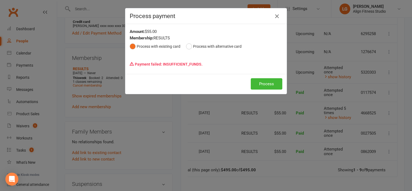
click at [273, 19] on icon "button" at bounding box center [276, 16] width 6 height 6
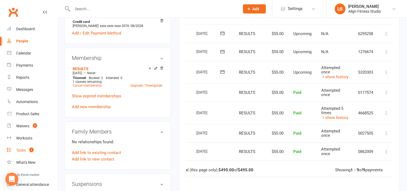
click at [18, 152] on div "Tasks" at bounding box center [21, 150] width 10 height 4
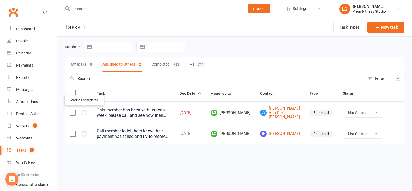
click at [0, 0] on icon "button" at bounding box center [0, 0] width 0 height 0
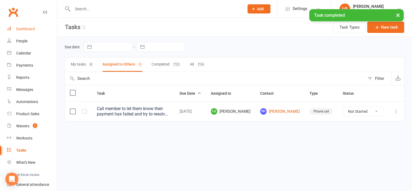
click at [27, 28] on div "Dashboard" at bounding box center [25, 29] width 19 height 4
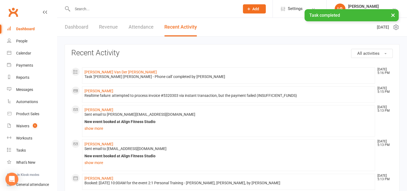
click at [78, 25] on link "Dashboard" at bounding box center [76, 27] width 23 height 19
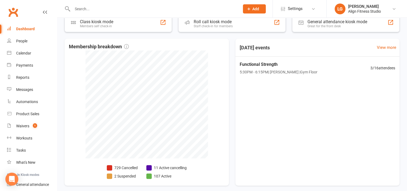
scroll to position [127, 0]
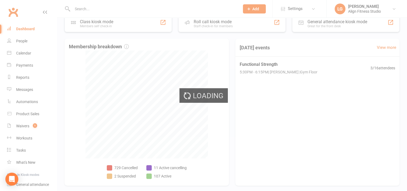
select select "no_trial"
select select "100"
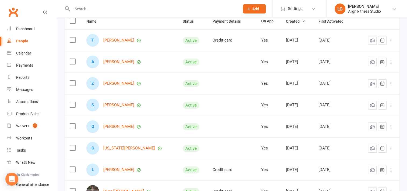
scroll to position [65, 0]
click at [24, 26] on link "Dashboard" at bounding box center [32, 29] width 50 height 12
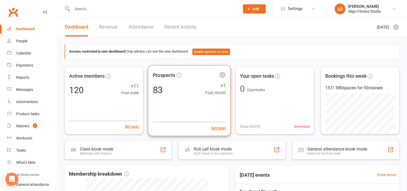
click at [201, 100] on div "Prospects 83 +1 Past month Set goal" at bounding box center [189, 100] width 83 height 71
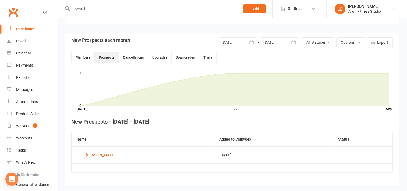
scroll to position [124, 0]
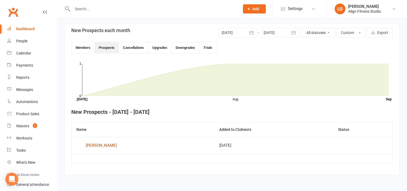
click at [93, 144] on div "[PERSON_NAME]" at bounding box center [101, 145] width 31 height 8
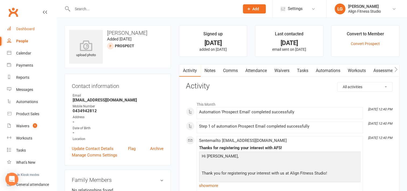
click at [22, 28] on div "Dashboard" at bounding box center [25, 29] width 19 height 4
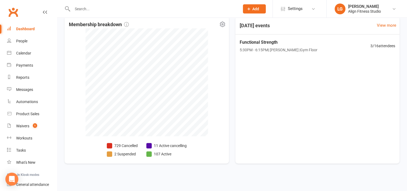
scroll to position [148, 0]
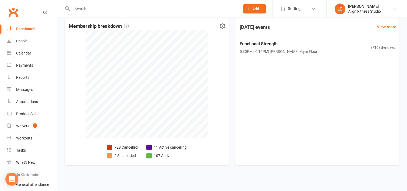
click at [149, 154] on span at bounding box center [149, 155] width 5 height 5
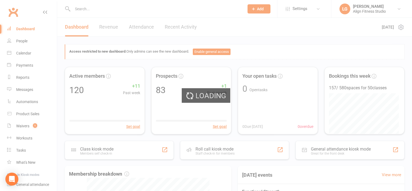
select select "no_trial"
select select "100"
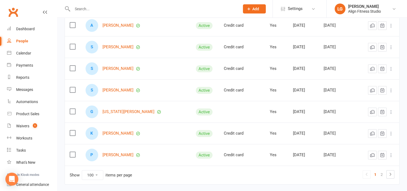
scroll to position [2104, 0]
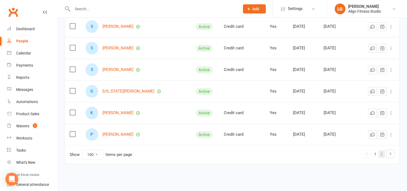
click at [382, 150] on link "2" at bounding box center [382, 154] width 6 height 8
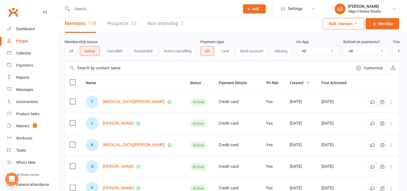
scroll to position [2, 0]
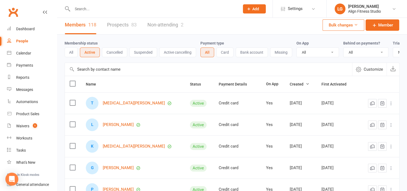
click at [157, 25] on link "Non-attending 2" at bounding box center [166, 25] width 36 height 19
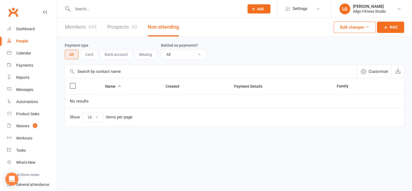
click at [123, 25] on link "Prospects 83" at bounding box center [122, 27] width 30 height 19
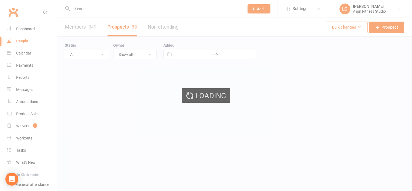
select select "100"
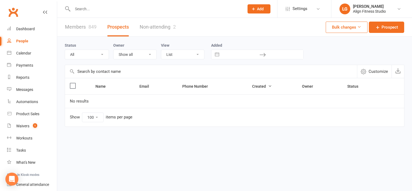
click at [217, 57] on button "Interact with the calendar and add the check-in date for your trip." at bounding box center [217, 54] width 10 height 9
select select "7"
select select "2025"
select select "8"
select select "2025"
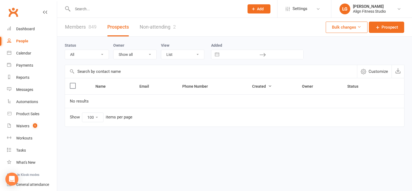
select select "9"
select select "2025"
select select "10"
select select "2025"
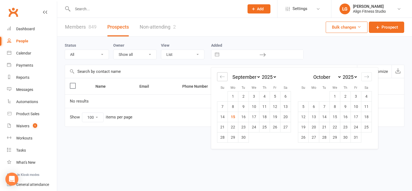
click at [224, 78] on icon "Move backward to switch to the previous month." at bounding box center [222, 76] width 5 height 5
select select "6"
select select "2025"
click at [224, 78] on icon "Move backward to switch to the previous month." at bounding box center [222, 76] width 5 height 5
select select "5"
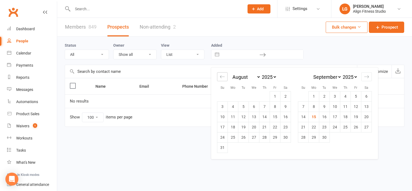
select select "2025"
click at [224, 78] on icon "Move backward to switch to the previous month." at bounding box center [222, 76] width 5 height 5
select select "3"
select select "2025"
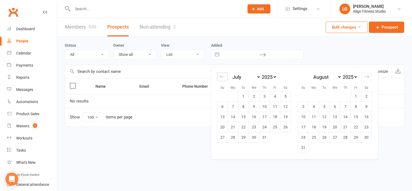
select select "4"
select select "2025"
click at [224, 78] on icon "Move backward to switch to the previous month." at bounding box center [222, 76] width 5 height 5
select select "2"
select select "2025"
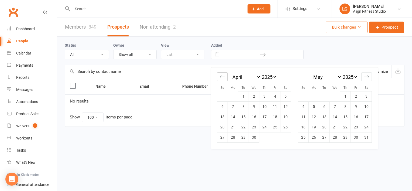
click at [224, 78] on icon "Move backward to switch to the previous month." at bounding box center [222, 76] width 5 height 5
select select "1"
select select "2025"
click at [224, 78] on icon "Move backward to switch to the previous month." at bounding box center [222, 76] width 5 height 5
select select "2025"
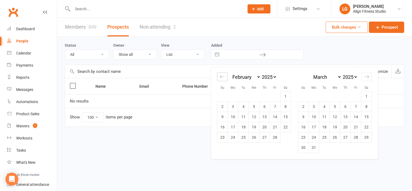
click at [224, 78] on icon "Move backward to switch to the previous month." at bounding box center [222, 76] width 5 height 5
select select "11"
select select "2024"
click at [224, 78] on icon "Move backward to switch to the previous month." at bounding box center [222, 76] width 5 height 5
select select "10"
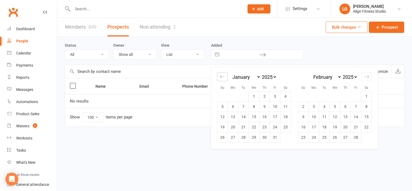
select select "2024"
click at [224, 78] on icon "Move backward to switch to the previous month." at bounding box center [222, 76] width 5 height 5
select select "9"
select select "2024"
click at [275, 97] on td "1" at bounding box center [275, 96] width 11 height 10
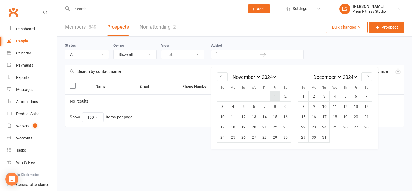
type input "[DATE]"
click at [278, 54] on input "text" at bounding box center [284, 54] width 37 height 9
click at [367, 76] on icon "Move forward to switch to the next month." at bounding box center [366, 76] width 5 height 5
select select "1"
select select "2025"
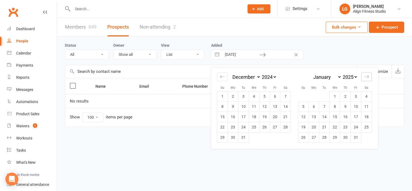
click at [367, 76] on icon "Move forward to switch to the next month." at bounding box center [366, 76] width 5 height 5
select select "2"
select select "2025"
select select "3"
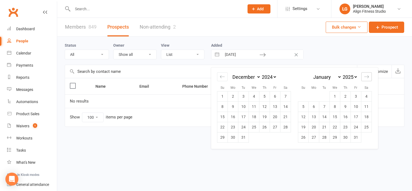
select select "2025"
click at [367, 76] on icon "Move forward to switch to the next month." at bounding box center [366, 76] width 5 height 5
select select "4"
select select "2025"
click at [367, 76] on icon "Move forward to switch to the next month." at bounding box center [366, 76] width 5 height 5
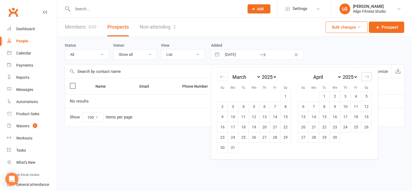
click at [367, 76] on icon "Move forward to switch to the next month." at bounding box center [366, 76] width 5 height 5
select select "5"
select select "2025"
select select "6"
select select "2025"
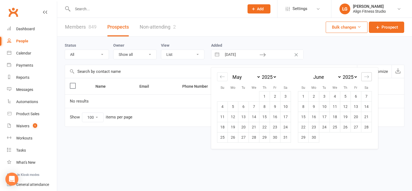
click at [367, 76] on icon "Move forward to switch to the next month." at bounding box center [366, 76] width 5 height 5
select select "7"
select select "2025"
click at [367, 76] on icon "Move forward to switch to the next month." at bounding box center [366, 76] width 5 height 5
select select "8"
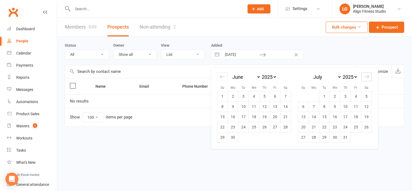
select select "2025"
click at [367, 76] on icon "Move forward to switch to the next month." at bounding box center [366, 76] width 5 height 5
select select "9"
select select "2025"
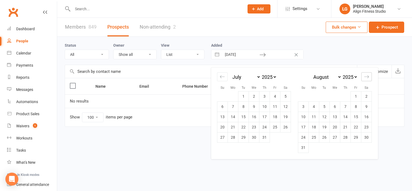
select select "10"
select select "2025"
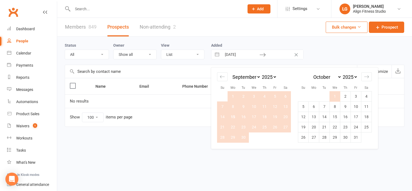
click at [335, 93] on td "1" at bounding box center [334, 96] width 11 height 10
type input "[DATE]"
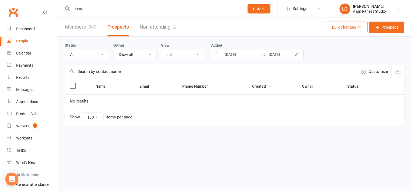
select select "9"
select select "2024"
select select "10"
select select "2024"
select select "11"
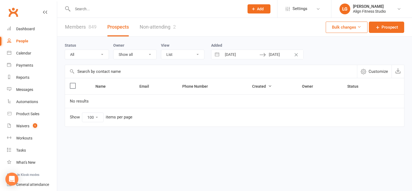
select select "2024"
select select "2025"
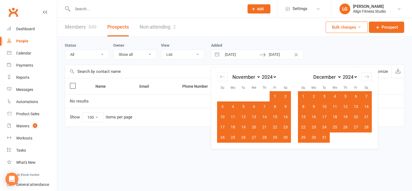
click at [286, 54] on input "[DATE]" at bounding box center [284, 54] width 37 height 9
click at [364, 77] on icon "Move forward to switch to the next month." at bounding box center [366, 76] width 5 height 5
select select "1"
select select "2025"
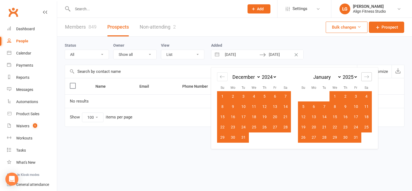
click at [364, 77] on icon "Move forward to switch to the next month." at bounding box center [366, 76] width 5 height 5
select select "2"
select select "2025"
select select "3"
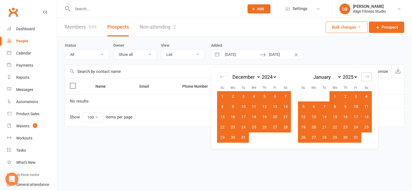
select select "2025"
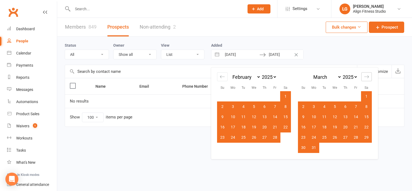
click at [364, 77] on icon "Move forward to switch to the next month." at bounding box center [366, 76] width 5 height 5
select select "4"
select select "2025"
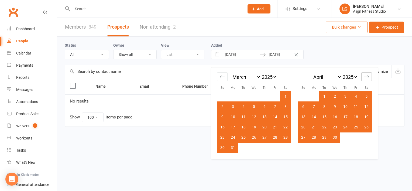
click at [364, 77] on icon "Move forward to switch to the next month." at bounding box center [366, 76] width 5 height 5
select select "5"
select select "2025"
select select "6"
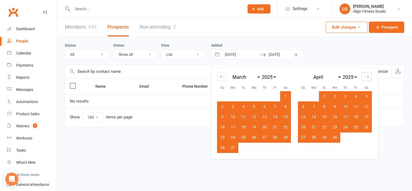
select select "2025"
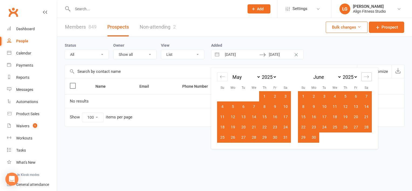
click at [364, 77] on icon "Move forward to switch to the next month." at bounding box center [366, 76] width 5 height 5
select select "7"
select select "2025"
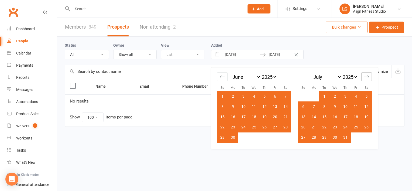
click at [364, 77] on icon "Move forward to switch to the next month." at bounding box center [366, 76] width 5 height 5
select select "8"
select select "2025"
select select "9"
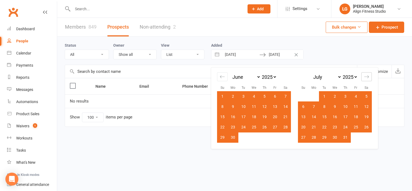
select select "2025"
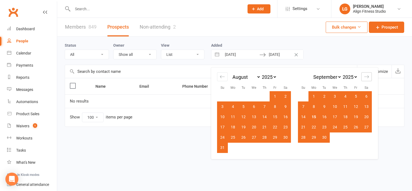
click at [364, 77] on icon "Move forward to switch to the next month." at bounding box center [366, 76] width 5 height 5
select select "10"
select select "2025"
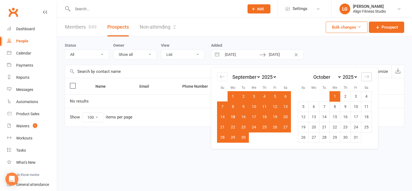
click at [364, 77] on icon "Move forward to switch to the next month." at bounding box center [366, 76] width 5 height 5
select select "11"
select select "2025"
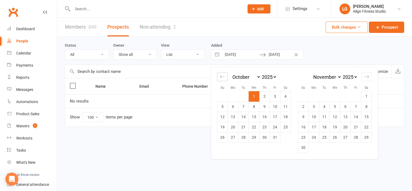
click at [222, 77] on icon "Move backward to switch to the previous month." at bounding box center [222, 76] width 5 height 5
select select "7"
select select "2025"
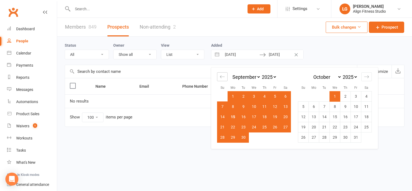
click at [222, 77] on icon "Move backward to switch to the previous month." at bounding box center [222, 76] width 5 height 5
select select "6"
select select "2025"
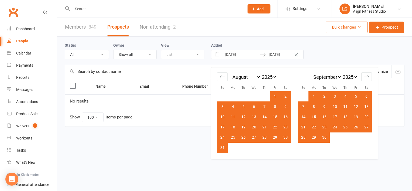
click at [324, 117] on td "16" at bounding box center [324, 117] width 11 height 10
type input "[DATE]"
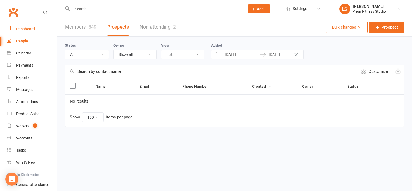
click at [28, 26] on link "Dashboard" at bounding box center [32, 29] width 50 height 12
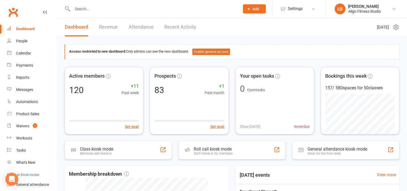
click at [120, 25] on div "Dashboard Revenue Attendance Recent Activity" at bounding box center [130, 27] width 147 height 19
click at [109, 25] on link "Revenue" at bounding box center [108, 27] width 19 height 19
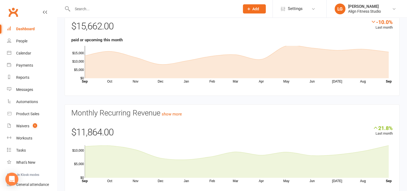
scroll to position [36, 0]
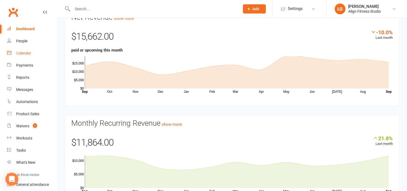
click at [21, 55] on link "Calendar" at bounding box center [32, 53] width 50 height 12
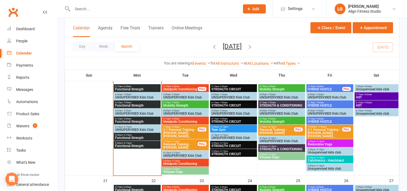
scroll to position [269, 0]
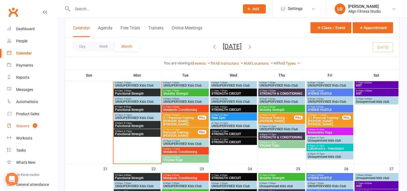
click at [25, 125] on div "Waivers" at bounding box center [22, 126] width 13 height 4
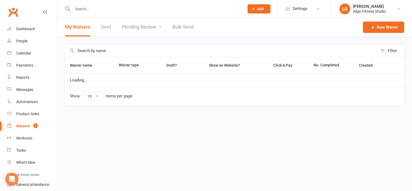
select select "100"
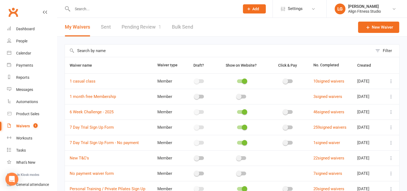
click at [140, 24] on link "Pending Review 1" at bounding box center [142, 27] width 40 height 19
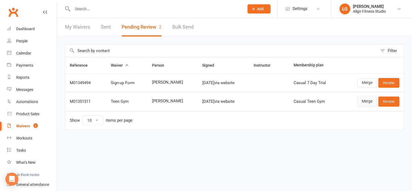
click at [366, 101] on link "Merge" at bounding box center [367, 101] width 20 height 10
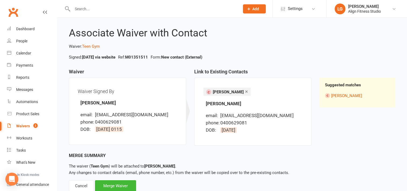
scroll to position [23, 0]
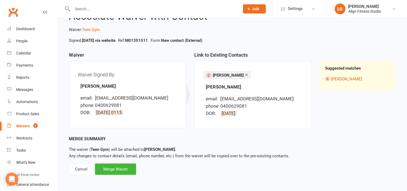
click at [106, 7] on input "text" at bounding box center [153, 9] width 165 height 8
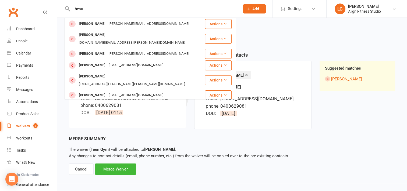
type input "beau"
click at [288, 50] on div "Associate Waiver with Contact Waiver: Teen Gym Signed: [DATE] via website Ref: …" at bounding box center [232, 89] width 350 height 189
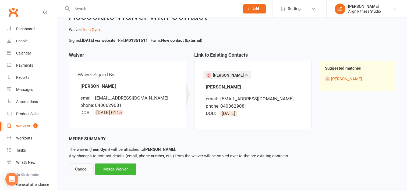
click at [85, 167] on div "Cancel" at bounding box center [81, 168] width 25 height 11
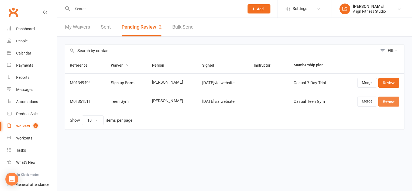
click at [391, 102] on link "Review" at bounding box center [388, 101] width 21 height 10
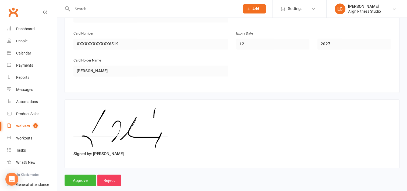
scroll to position [864, 0]
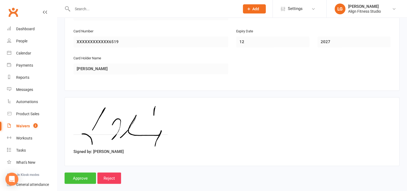
click at [85, 174] on input "Approve" at bounding box center [81, 177] width 32 height 11
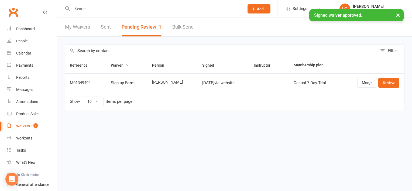
click at [93, 9] on div "× Signed waiver approved." at bounding box center [202, 9] width 405 height 0
click at [88, 8] on input "text" at bounding box center [155, 9] width 169 height 8
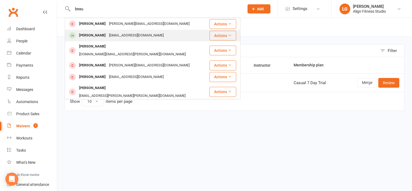
type input "beau"
click at [99, 36] on div "[PERSON_NAME]" at bounding box center [92, 36] width 30 height 8
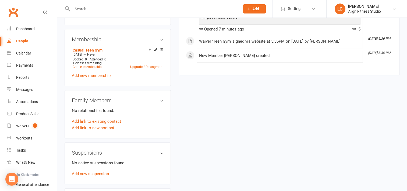
scroll to position [195, 0]
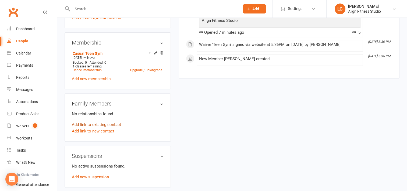
click at [95, 124] on link "Add link to existing contact" at bounding box center [96, 124] width 49 height 6
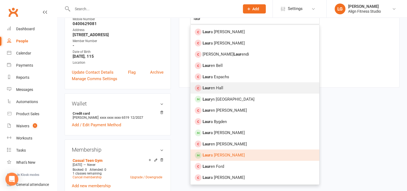
scroll to position [92, 0]
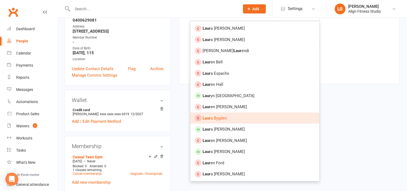
type input "laur"
click at [215, 118] on span "[PERSON_NAME]" at bounding box center [215, 118] width 24 height 5
type input "[PERSON_NAME]"
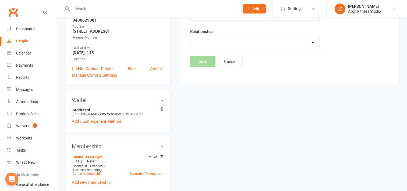
click at [230, 43] on select "Parent / Guardian Child Sibling (parent not in system) Spouse / Partner Cousin …" at bounding box center [255, 42] width 129 height 11
select select "0"
click at [191, 37] on select "Parent / Guardian Child Sibling (parent not in system) Spouse / Partner Cousin …" at bounding box center [255, 42] width 129 height 11
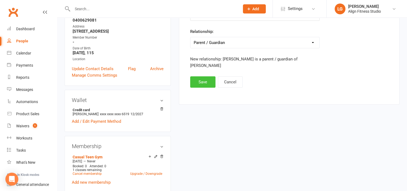
click at [202, 83] on button "Save" at bounding box center [202, 81] width 25 height 11
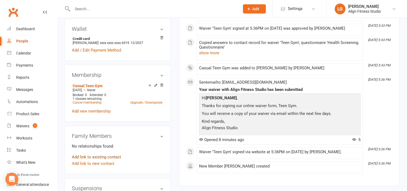
scroll to position [163, 0]
click at [94, 158] on link "Add link to existing contact" at bounding box center [96, 157] width 49 height 6
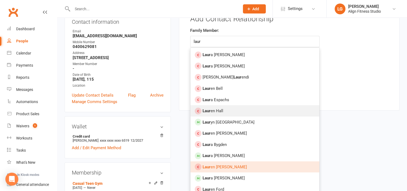
scroll to position [65, 0]
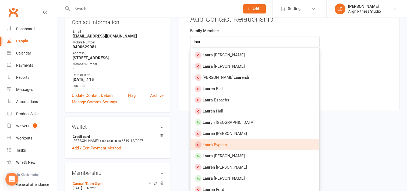
type input "laur"
click at [219, 142] on span "[PERSON_NAME]" at bounding box center [215, 144] width 24 height 5
type input "[PERSON_NAME]"
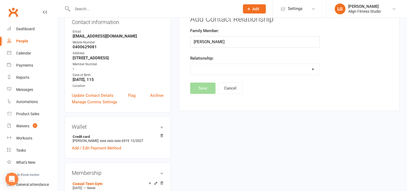
click at [205, 70] on select "Parent / Guardian Child Sibling (parent not in system) Spouse / Partner Cousin …" at bounding box center [255, 69] width 129 height 11
select select "0"
click at [191, 64] on select "Parent / Guardian Child Sibling (parent not in system) Spouse / Partner Cousin …" at bounding box center [255, 69] width 129 height 11
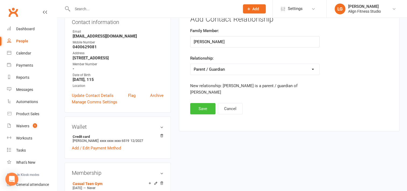
click at [206, 106] on button "Save" at bounding box center [202, 108] width 25 height 11
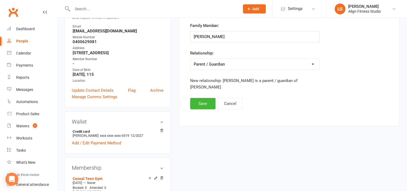
scroll to position [0, 0]
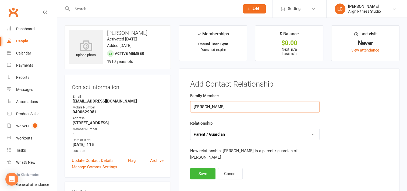
click at [226, 108] on input "[PERSON_NAME]" at bounding box center [255, 106] width 130 height 11
click at [255, 102] on input "[PERSON_NAME]" at bounding box center [255, 106] width 130 height 11
type input "L"
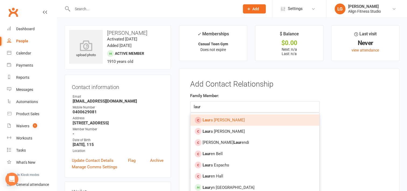
type input "[PERSON_NAME]"
click at [94, 6] on input "text" at bounding box center [153, 9] width 165 height 8
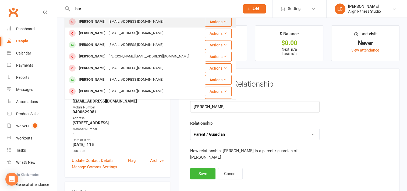
scroll to position [51, 0]
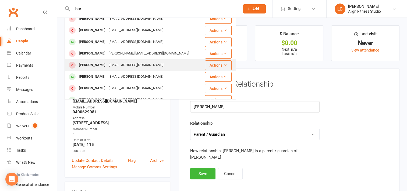
type input "laur"
click at [91, 67] on div "[PERSON_NAME]" at bounding box center [92, 65] width 30 height 8
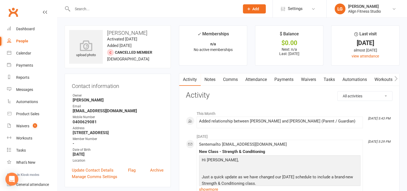
scroll to position [109, 0]
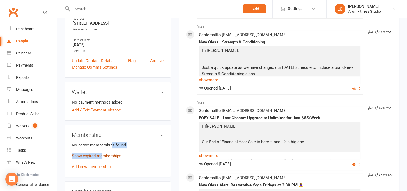
drag, startPoint x: 111, startPoint y: 142, endPoint x: 102, endPoint y: 157, distance: 17.4
click at [102, 157] on membership-list "No active memberships found Show expired memberships Add new membership" at bounding box center [118, 155] width 92 height 27
drag, startPoint x: 102, startPoint y: 157, endPoint x: 153, endPoint y: 154, distance: 51.0
click at [153, 154] on p "Show expired memberships" at bounding box center [118, 155] width 92 height 6
click at [109, 154] on link "Show expired memberships" at bounding box center [97, 155] width 50 height 5
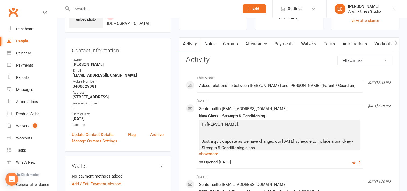
scroll to position [0, 0]
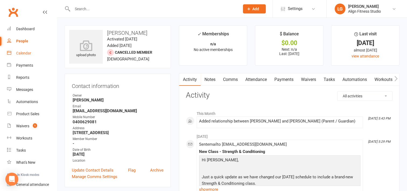
click at [24, 55] on div "Calendar" at bounding box center [23, 53] width 15 height 4
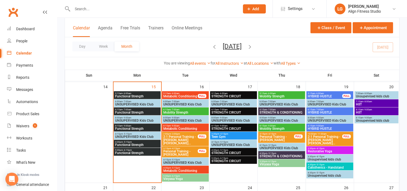
scroll to position [250, 0]
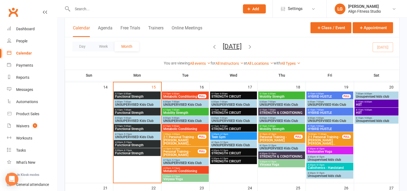
click at [222, 133] on span "- 4:15pm" at bounding box center [224, 134] width 9 height 2
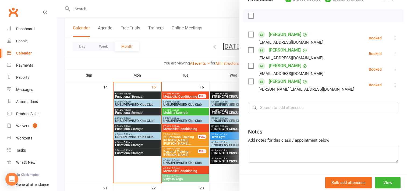
scroll to position [70, 0]
click at [267, 108] on input "search" at bounding box center [323, 107] width 151 height 11
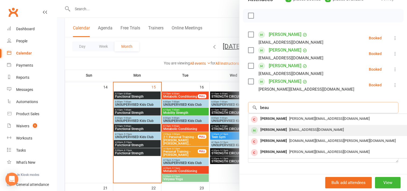
type input "beau"
click at [269, 130] on div "[PERSON_NAME]" at bounding box center [274, 130] width 31 height 8
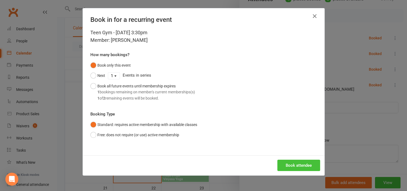
click at [292, 166] on button "Book attendee" at bounding box center [299, 164] width 43 height 11
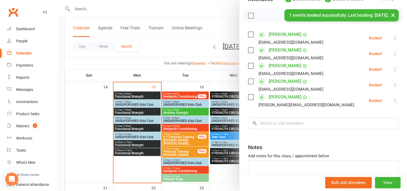
click at [176, 46] on div at bounding box center [232, 95] width 350 height 191
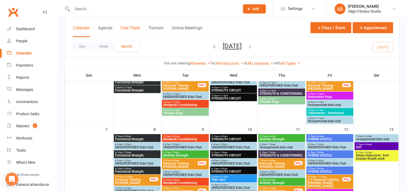
scroll to position [95, 0]
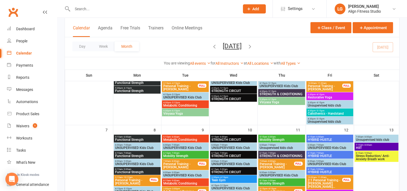
click at [103, 8] on input "text" at bounding box center [153, 9] width 165 height 8
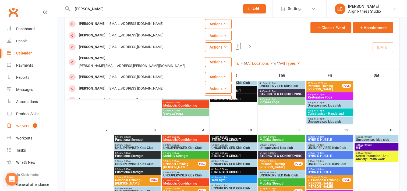
type input "[PERSON_NAME]"
click at [23, 127] on div "Waivers" at bounding box center [22, 126] width 13 height 4
select select "100"
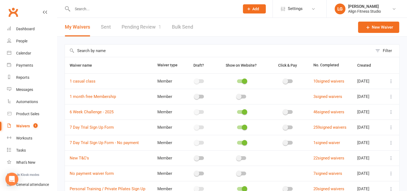
click at [138, 28] on link "Pending Review 1" at bounding box center [142, 27] width 40 height 19
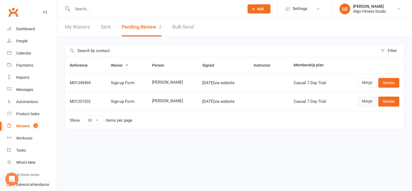
click at [366, 102] on link "Merge" at bounding box center [367, 101] width 20 height 10
click at [393, 102] on link "Review" at bounding box center [388, 101] width 21 height 10
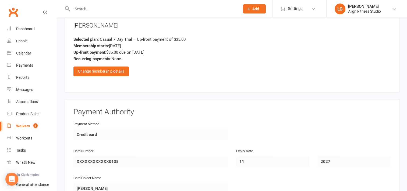
scroll to position [830, 0]
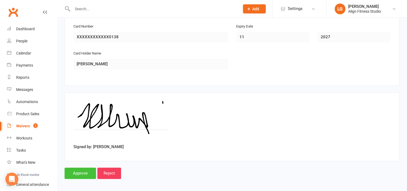
click at [78, 167] on input "Approve" at bounding box center [81, 172] width 32 height 11
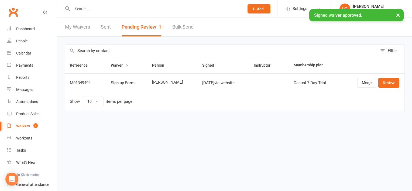
click at [91, 9] on div "× Signed waiver approved." at bounding box center [202, 9] width 405 height 0
click at [86, 7] on input "text" at bounding box center [155, 9] width 169 height 8
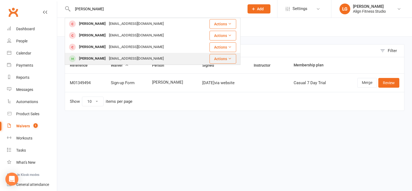
type input "[PERSON_NAME]"
click at [96, 57] on div "[PERSON_NAME]" at bounding box center [92, 59] width 30 height 8
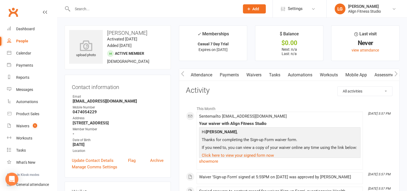
scroll to position [0, 55]
click at [358, 73] on link "Mobile App" at bounding box center [356, 75] width 29 height 12
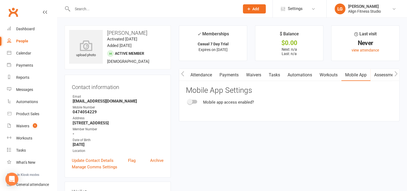
click at [190, 102] on span at bounding box center [189, 101] width 5 height 5
click at [188, 101] on input "checkbox" at bounding box center [188, 101] width 0 height 0
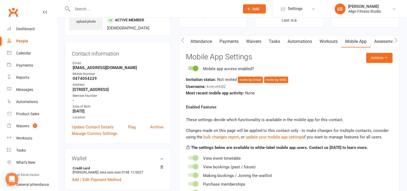
scroll to position [40, 0]
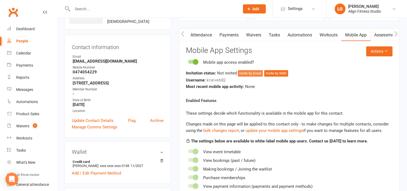
click at [250, 72] on button "Invite by Email" at bounding box center [250, 73] width 25 height 6
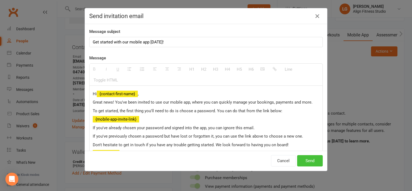
click at [309, 161] on button "Send" at bounding box center [310, 160] width 26 height 11
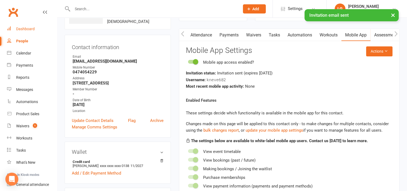
click at [25, 27] on div "Dashboard" at bounding box center [25, 29] width 19 height 4
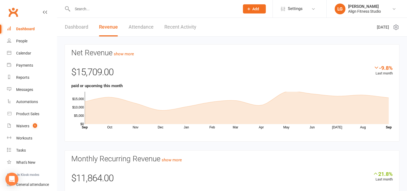
click at [80, 25] on link "Dashboard" at bounding box center [76, 27] width 23 height 19
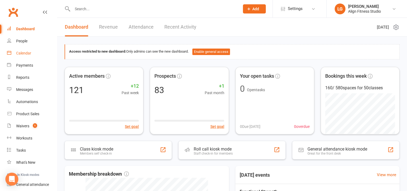
click at [27, 50] on link "Calendar" at bounding box center [32, 53] width 50 height 12
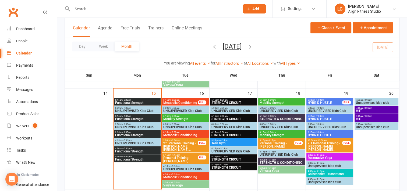
scroll to position [243, 0]
click at [133, 157] on span "5:30pm - 6:15pm" at bounding box center [137, 156] width 45 height 2
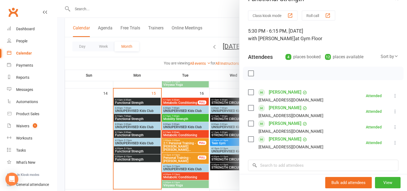
scroll to position [13, 0]
click at [135, 151] on div at bounding box center [232, 95] width 350 height 191
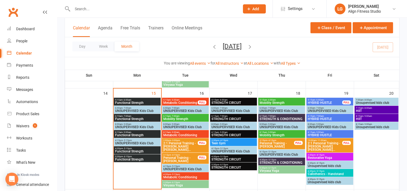
click at [135, 151] on span "Functional Strength" at bounding box center [137, 150] width 45 height 3
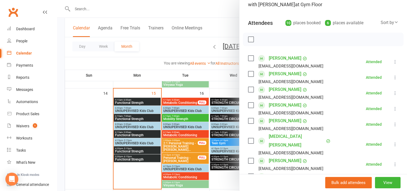
scroll to position [46, 0]
click at [184, 101] on div at bounding box center [232, 95] width 350 height 191
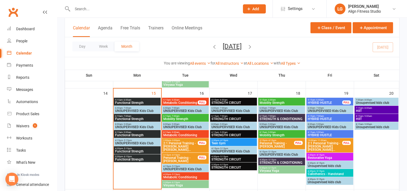
click at [184, 101] on span "Metabolic Conditioning" at bounding box center [180, 102] width 35 height 3
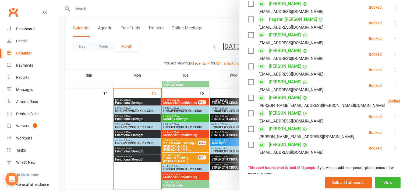
scroll to position [202, 0]
click at [189, 118] on div at bounding box center [232, 95] width 350 height 191
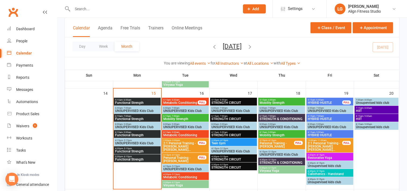
click at [189, 118] on span "Mobility Strength" at bounding box center [185, 118] width 45 height 3
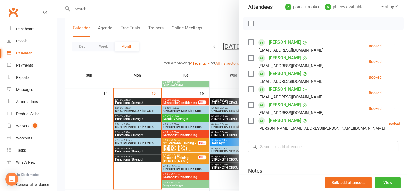
scroll to position [53, 0]
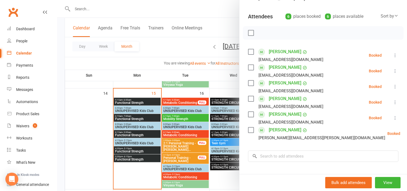
click at [183, 131] on div at bounding box center [232, 95] width 350 height 191
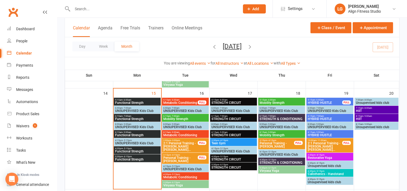
click at [183, 131] on span "8:15am - 9:00am" at bounding box center [185, 132] width 45 height 2
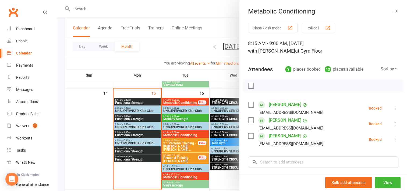
scroll to position [23, 0]
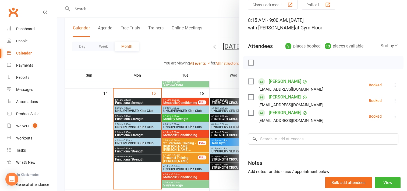
click at [155, 67] on div at bounding box center [232, 95] width 350 height 191
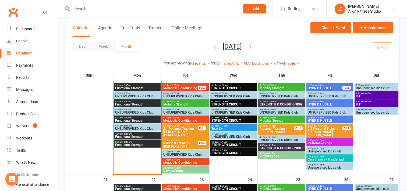
scroll to position [257, 0]
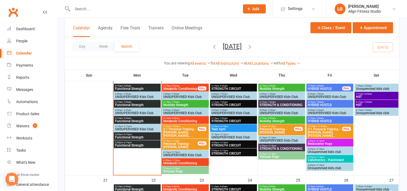
click at [187, 88] on span "Metabolic Conditioning" at bounding box center [180, 88] width 35 height 3
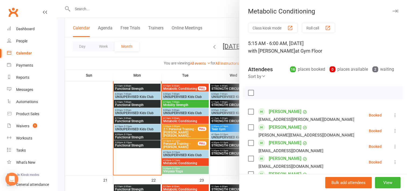
click at [87, 104] on div at bounding box center [232, 95] width 350 height 191
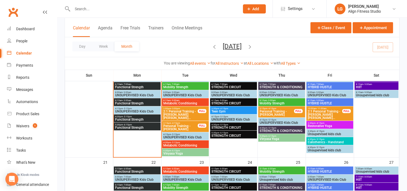
scroll to position [250, 0]
